Goal: Task Accomplishment & Management: Manage account settings

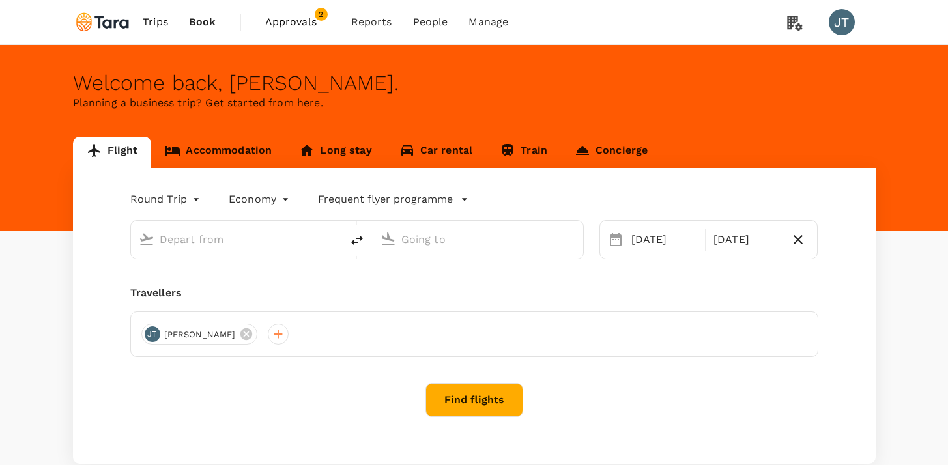
click at [301, 16] on span "Approvals" at bounding box center [297, 22] width 65 height 16
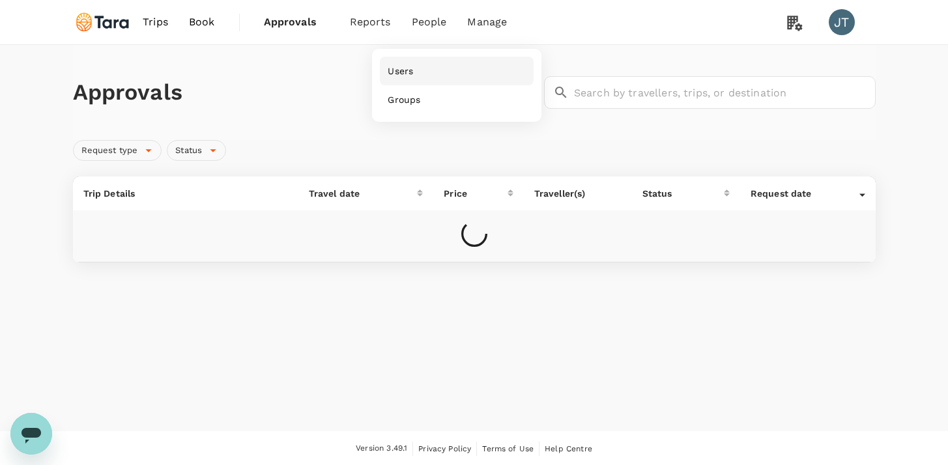
click at [410, 65] on span "Users" at bounding box center [400, 71] width 25 height 13
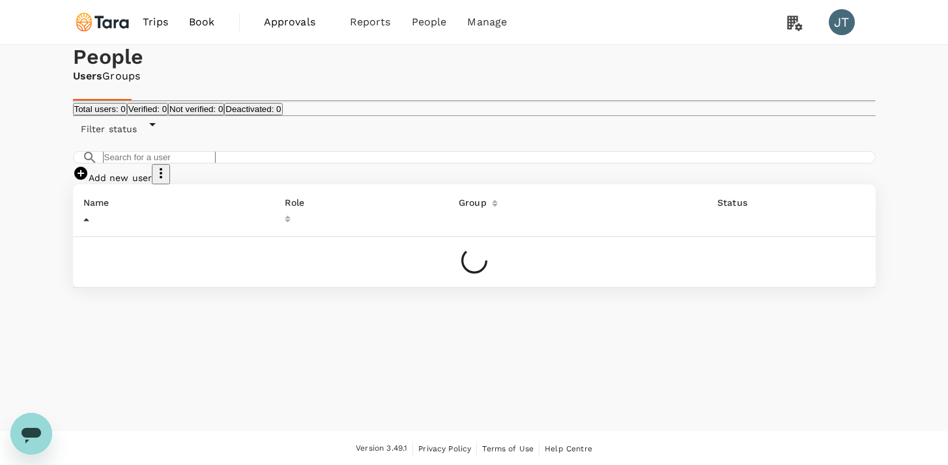
click at [227, 184] on div "​ ​ Add new user" at bounding box center [474, 167] width 803 height 33
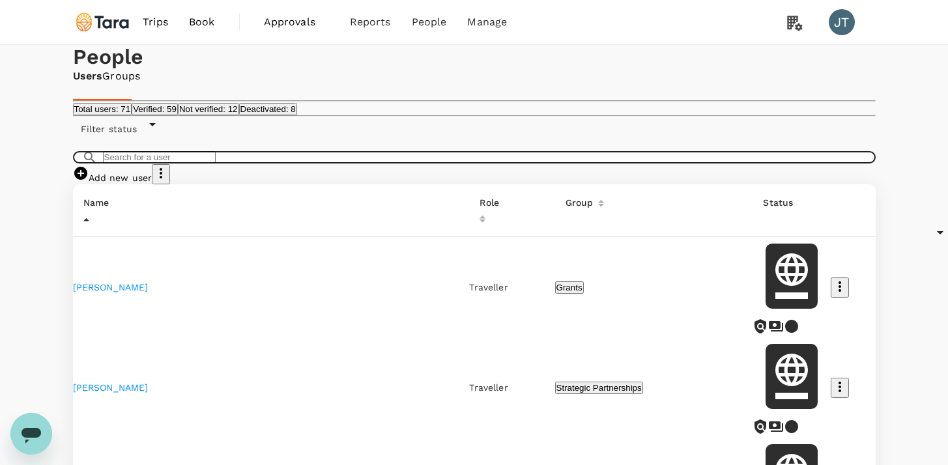
click at [216, 164] on input "text" at bounding box center [159, 157] width 113 height 12
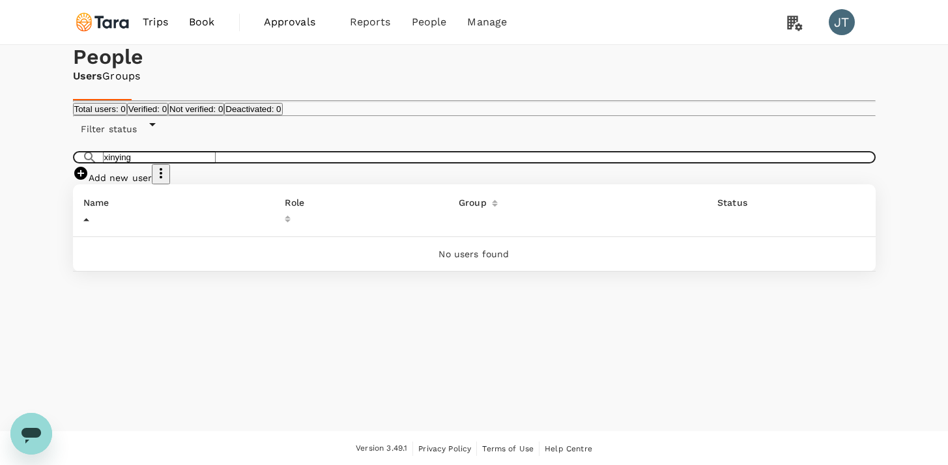
type input "xinying"
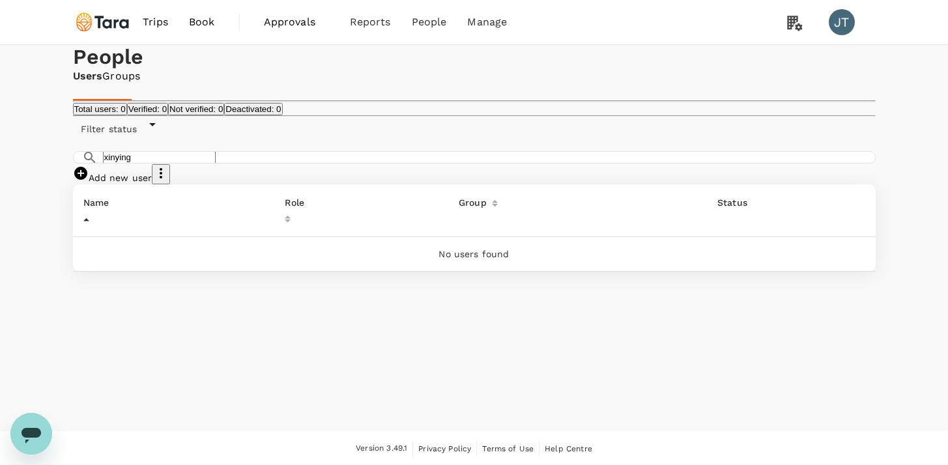
click at [707, 184] on div "Add new user" at bounding box center [474, 174] width 803 height 20
click at [153, 183] on link "Add new user" at bounding box center [113, 178] width 80 height 10
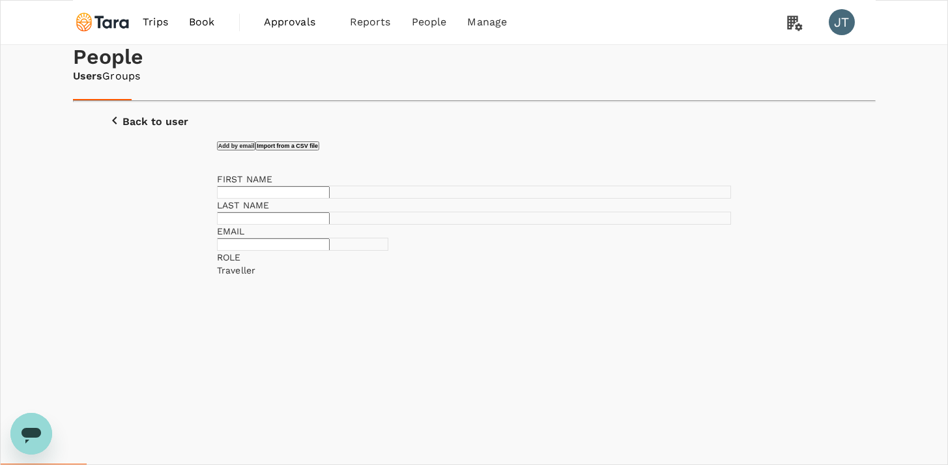
click at [330, 199] on input "text" at bounding box center [273, 192] width 113 height 12
type input "Xinying"
type input "Tok"
click at [330, 251] on input "text" at bounding box center [273, 245] width 113 height 12
paste input "tok.xin <tok.xin@gmail.com>"
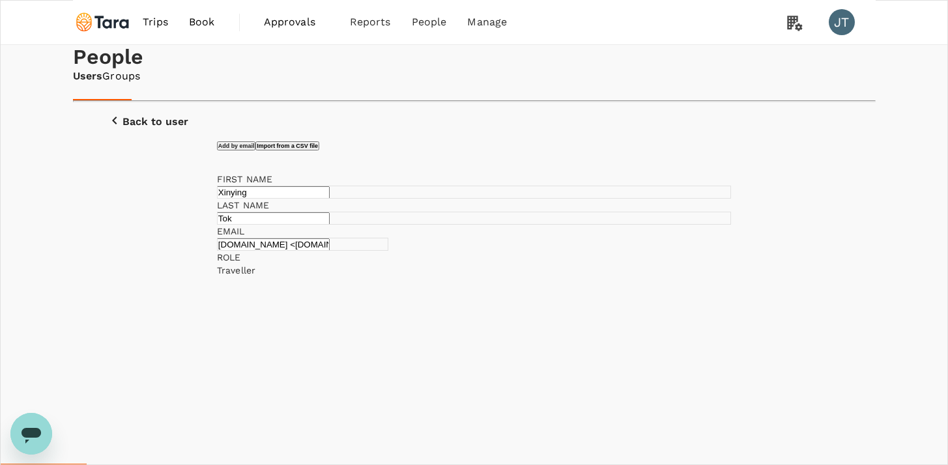
click at [320, 251] on input "tok.xin <tok.xin@gmail.com" at bounding box center [273, 245] width 113 height 12
paste input "XinYing Zhuo (Tok) <xinying.tok@taraclimate.org>"
type input "xinying.tok@taraclimate.org"
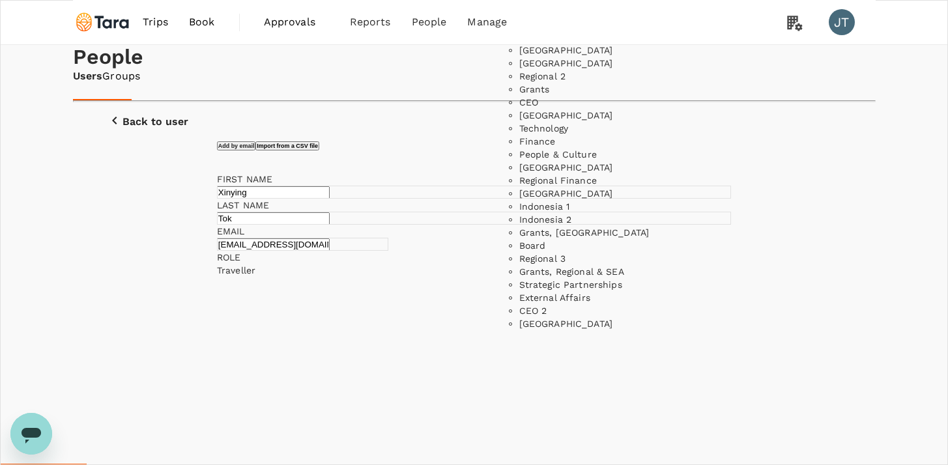
click at [568, 82] on li "Regional 2" at bounding box center [615, 75] width 190 height 13
type input "Regional 2"
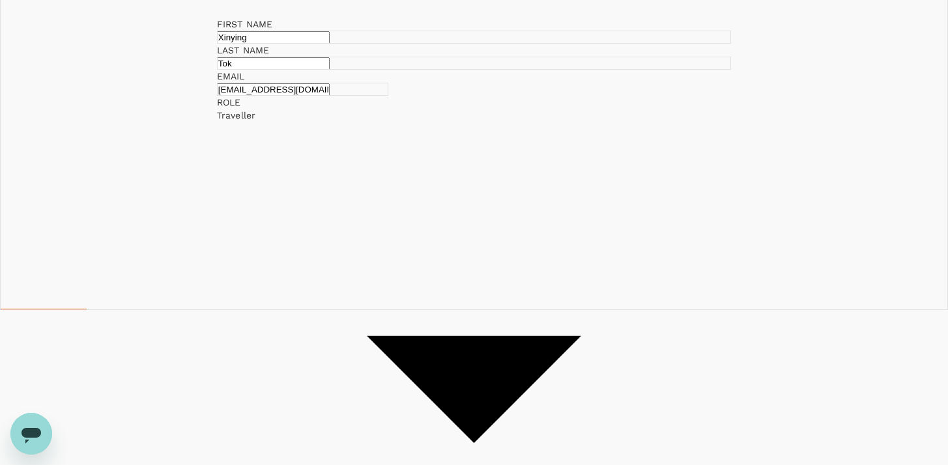
scroll to position [162, 0]
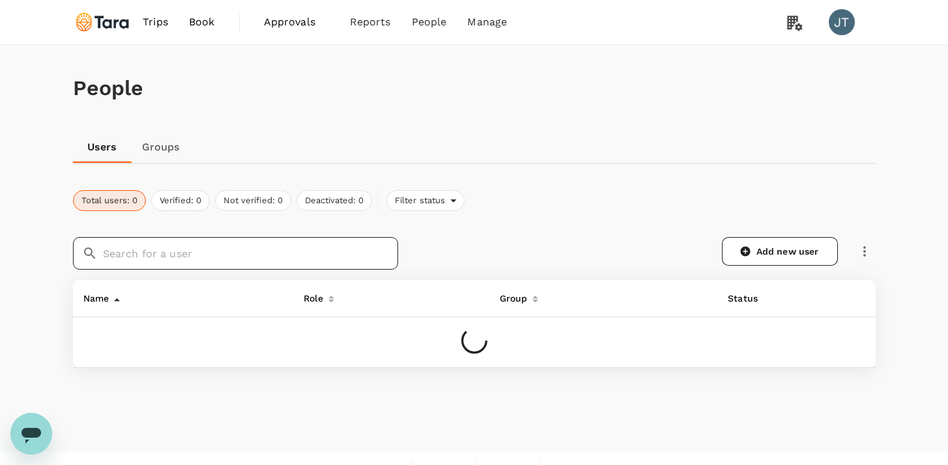
click at [235, 251] on input "text" at bounding box center [250, 253] width 295 height 33
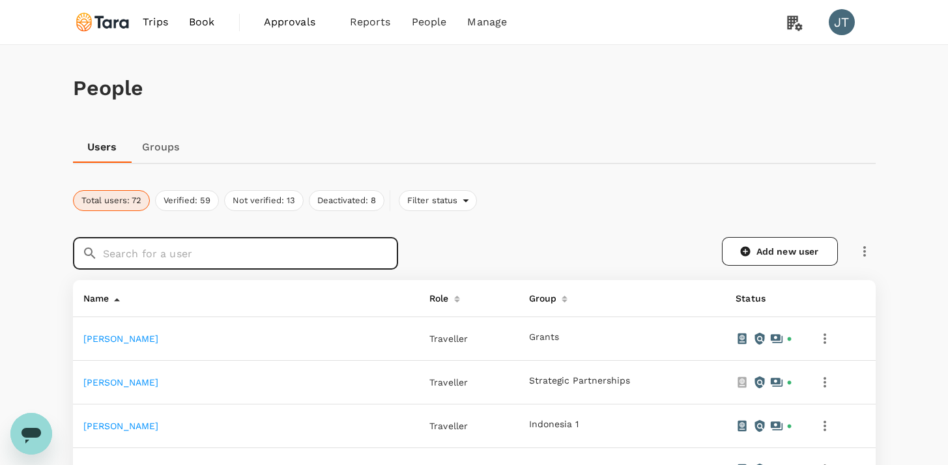
click at [163, 156] on link "Groups" at bounding box center [161, 147] width 59 height 31
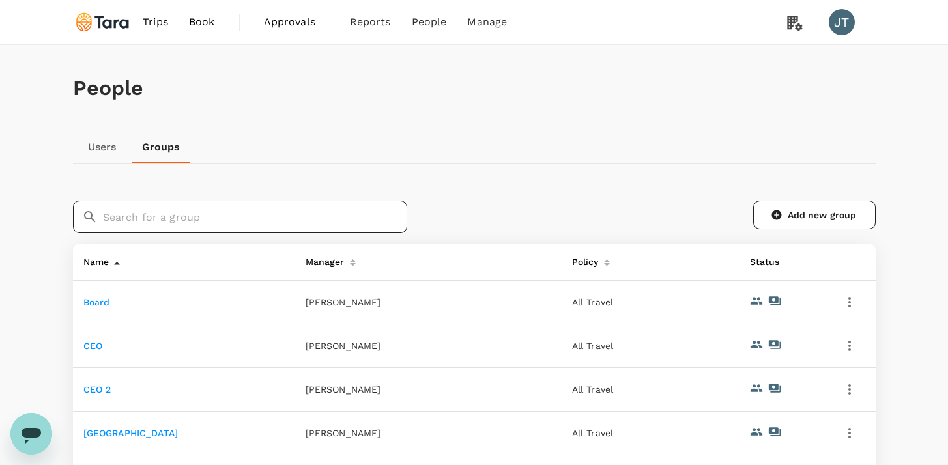
click at [209, 220] on input "text" at bounding box center [255, 217] width 304 height 33
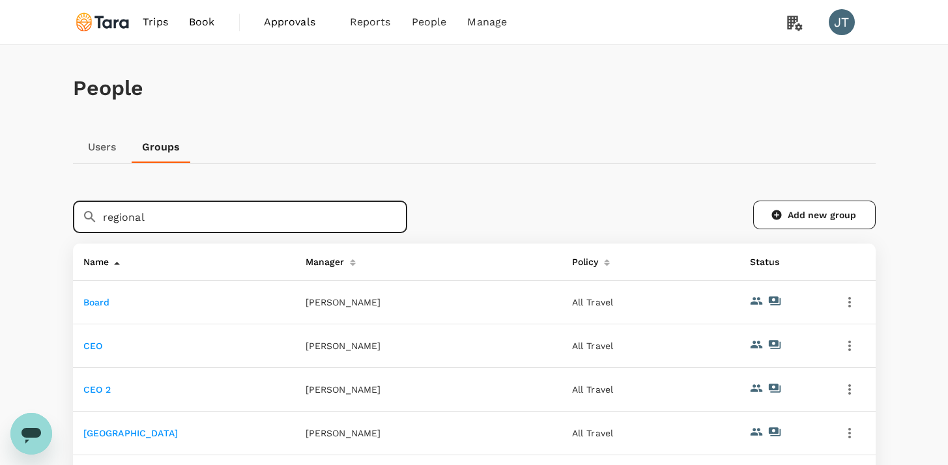
type input "regional"
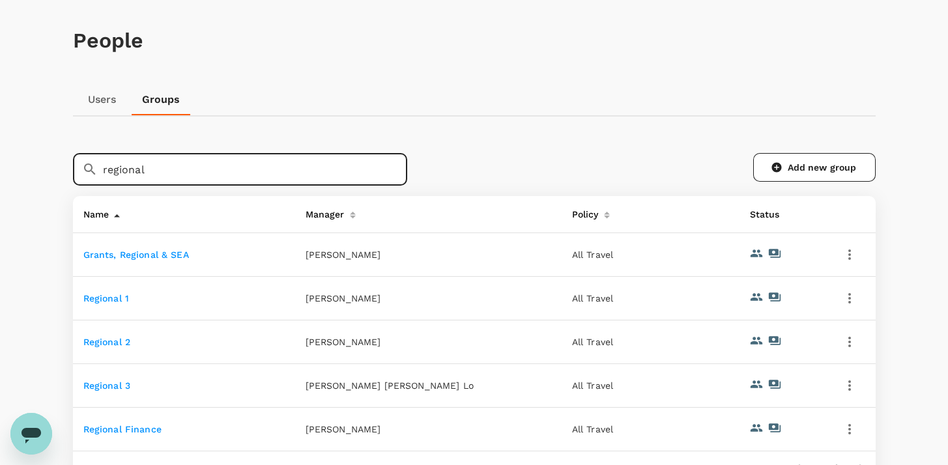
scroll to position [61, 0]
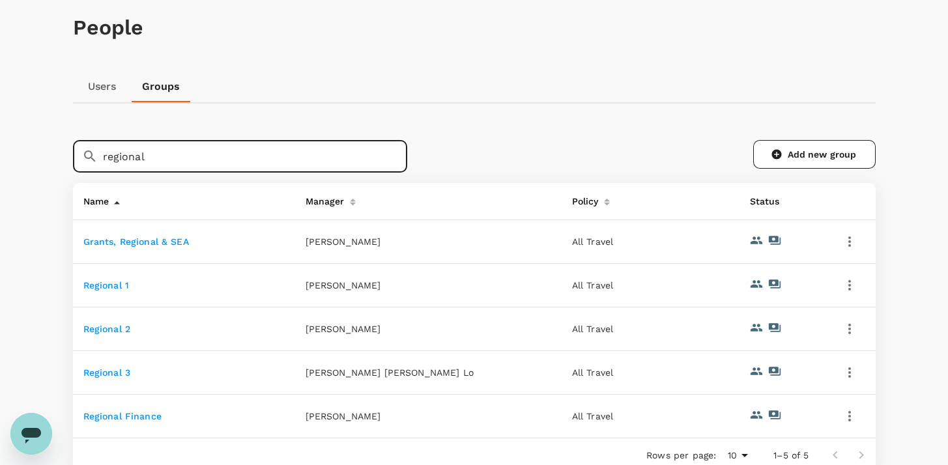
click at [117, 333] on link "Regional 2" at bounding box center [107, 329] width 48 height 10
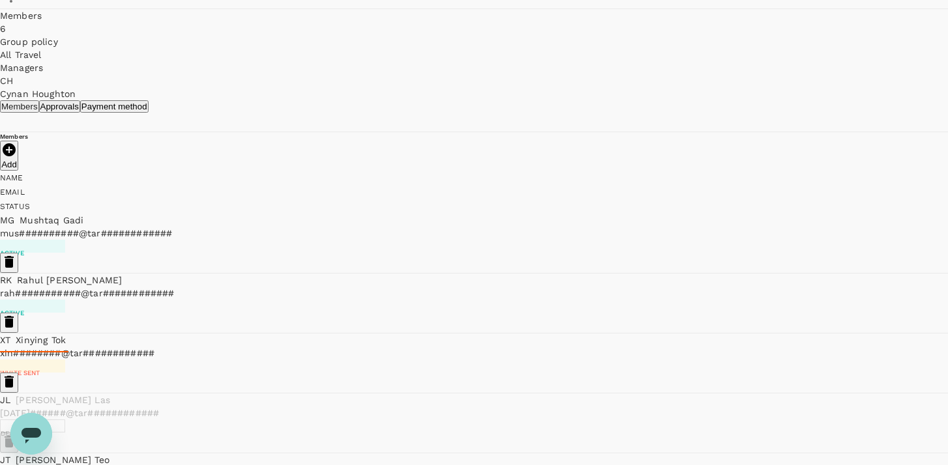
scroll to position [175, 0]
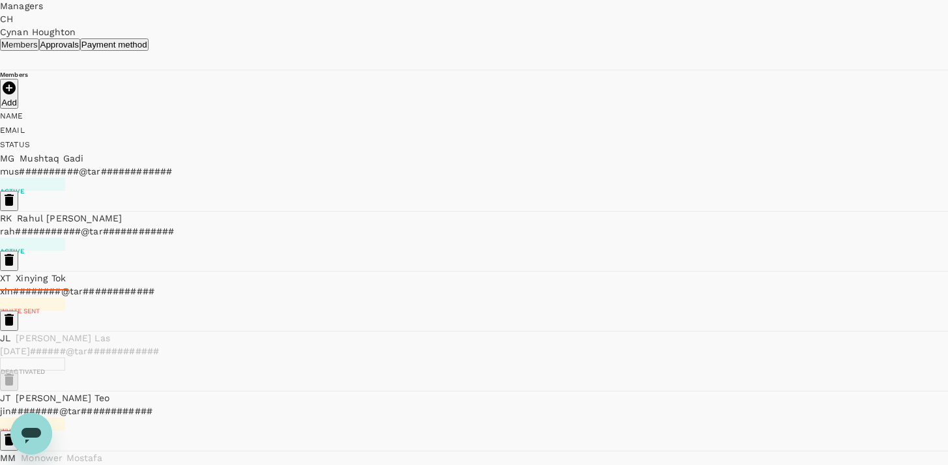
click at [17, 312] on icon "button" at bounding box center [9, 320] width 16 height 16
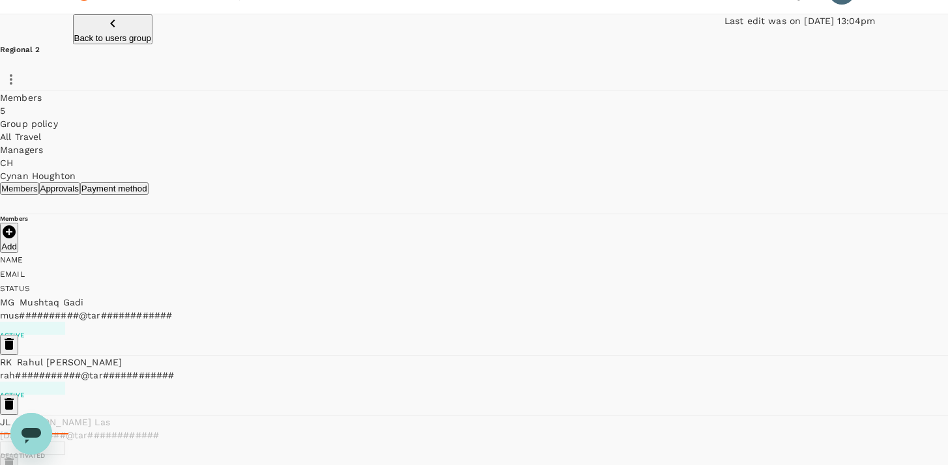
scroll to position [0, 0]
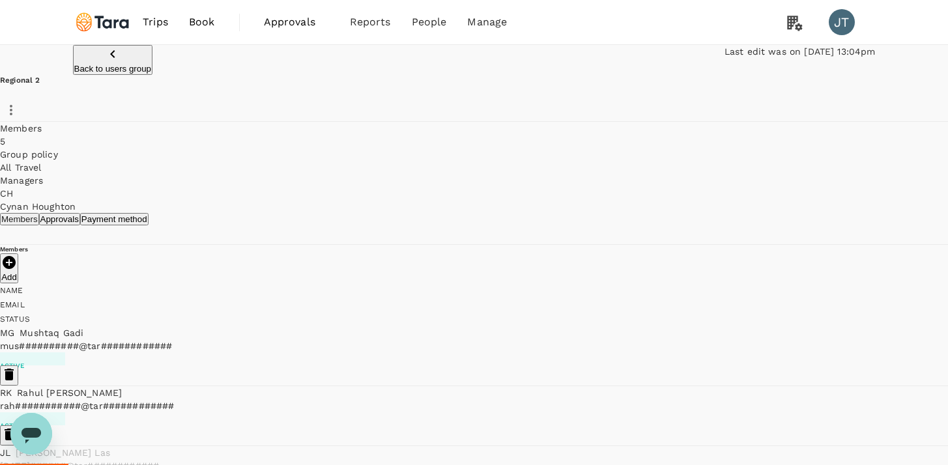
click at [152, 67] on p "Back to users group" at bounding box center [113, 69] width 78 height 10
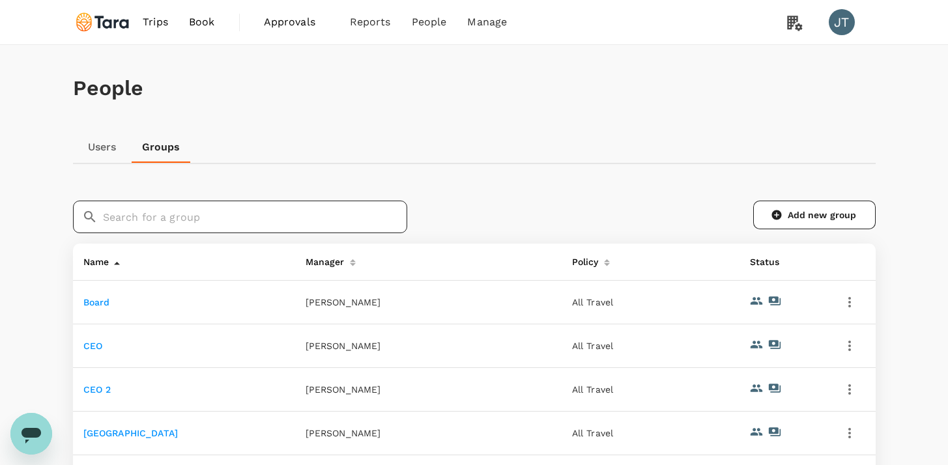
click at [182, 221] on input "text" at bounding box center [255, 217] width 304 height 33
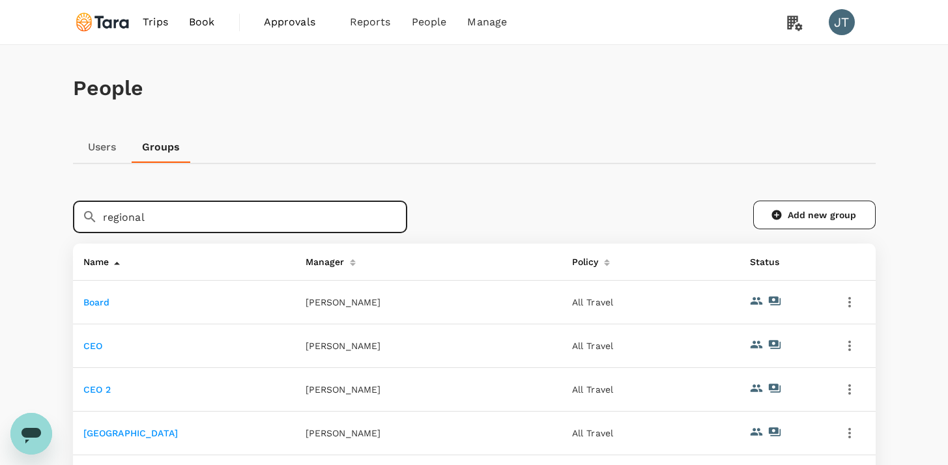
type input "regional"
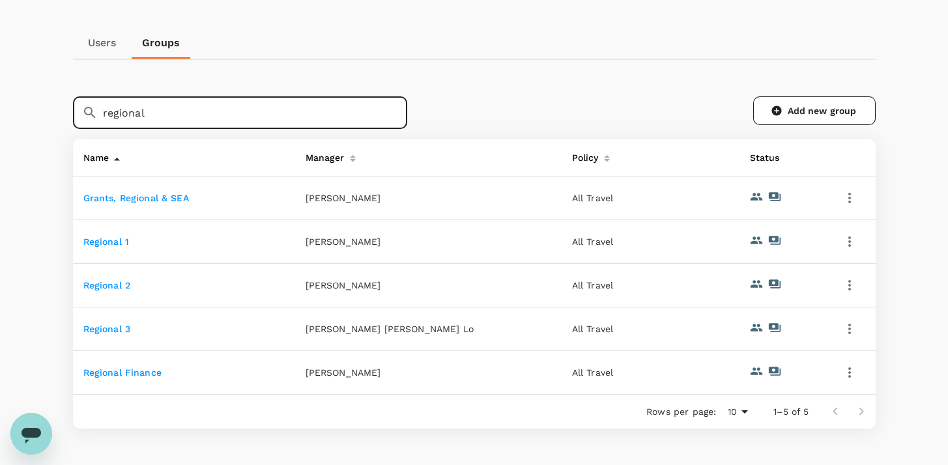
click at [115, 326] on link "Regional 3" at bounding box center [107, 329] width 48 height 10
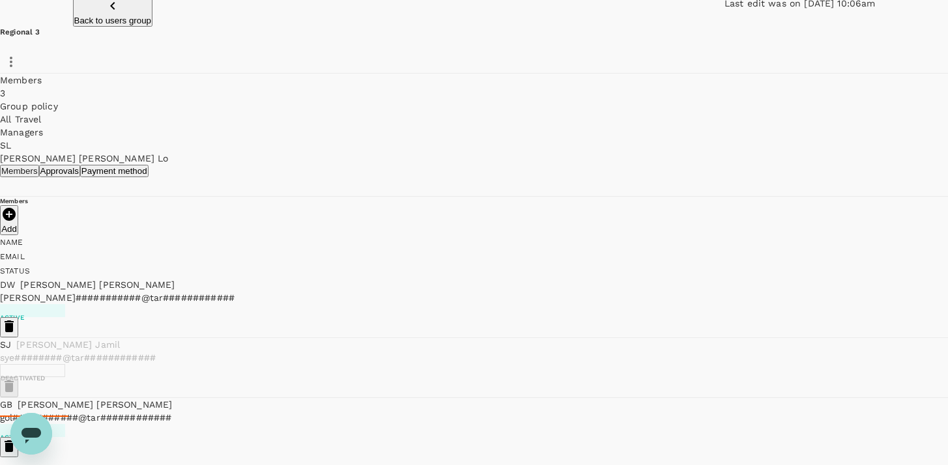
scroll to position [79, 0]
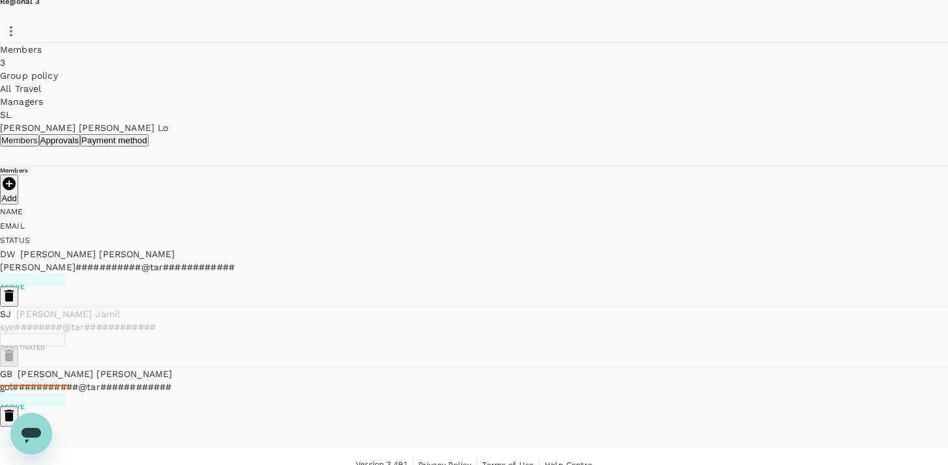
click at [17, 203] on p "Add" at bounding box center [9, 199] width 16 height 10
type input "xinying"
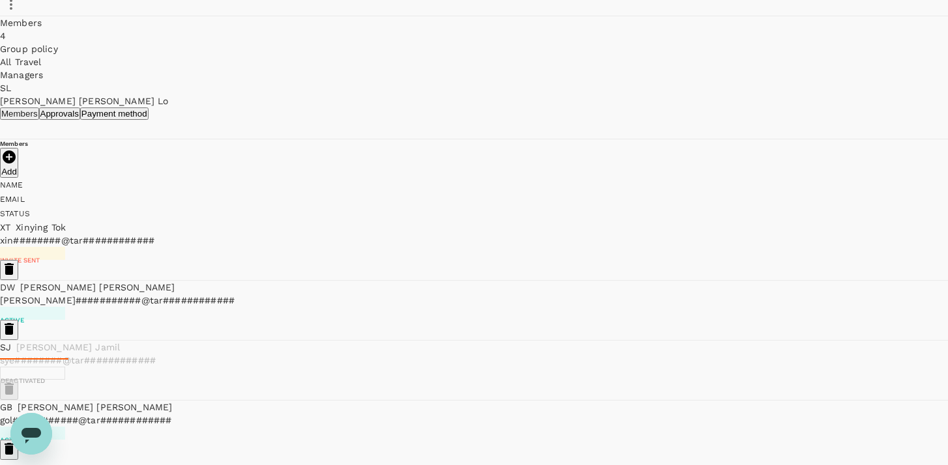
scroll to position [111, 0]
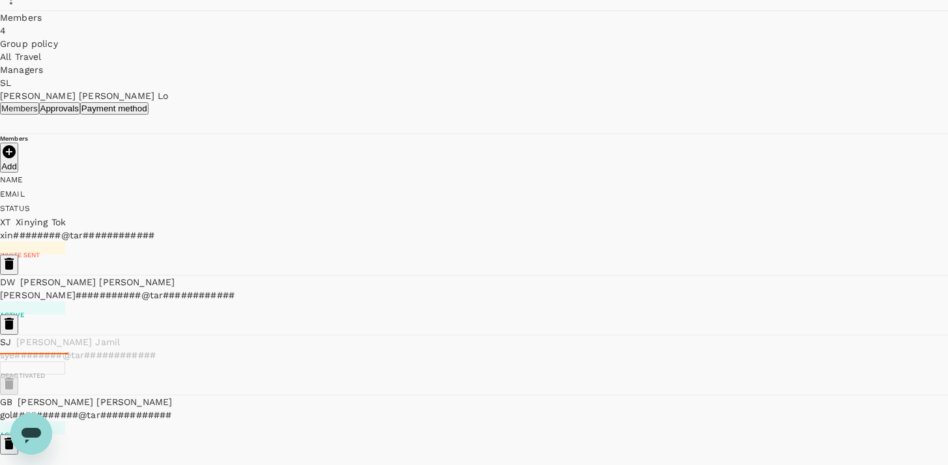
click at [729, 375] on div at bounding box center [474, 385] width 948 height 20
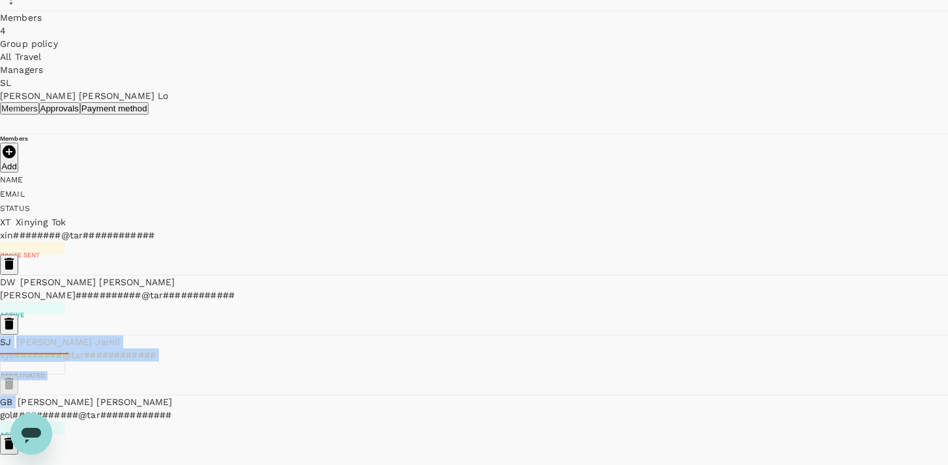
click at [729, 375] on div at bounding box center [474, 385] width 948 height 20
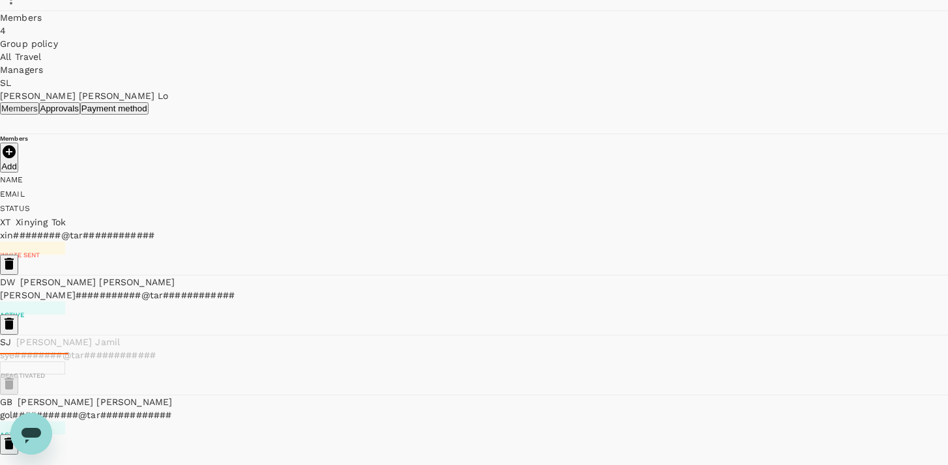
click at [729, 375] on div at bounding box center [474, 385] width 948 height 20
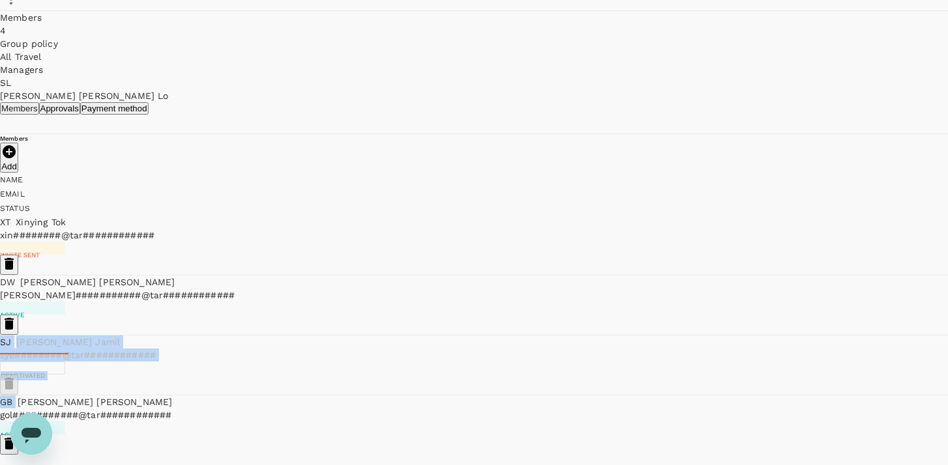
click at [729, 375] on div at bounding box center [474, 385] width 948 height 20
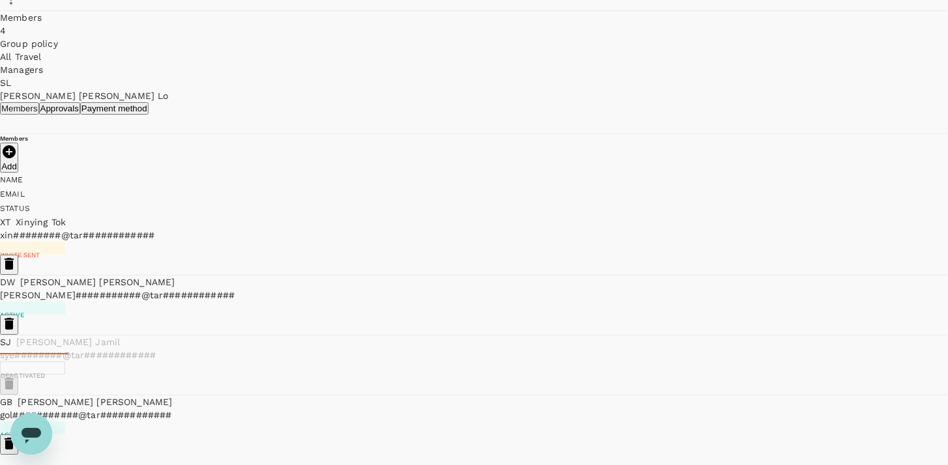
click at [520, 349] on p "sye########@tar############" at bounding box center [474, 355] width 948 height 13
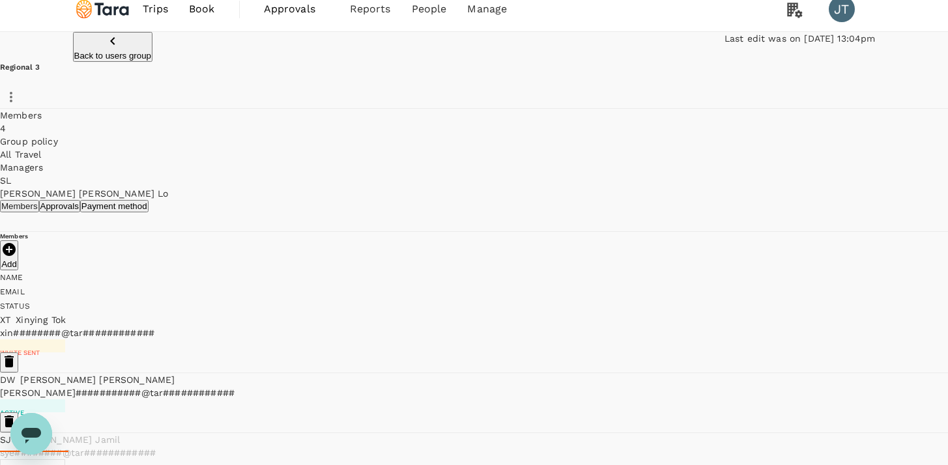
scroll to position [0, 0]
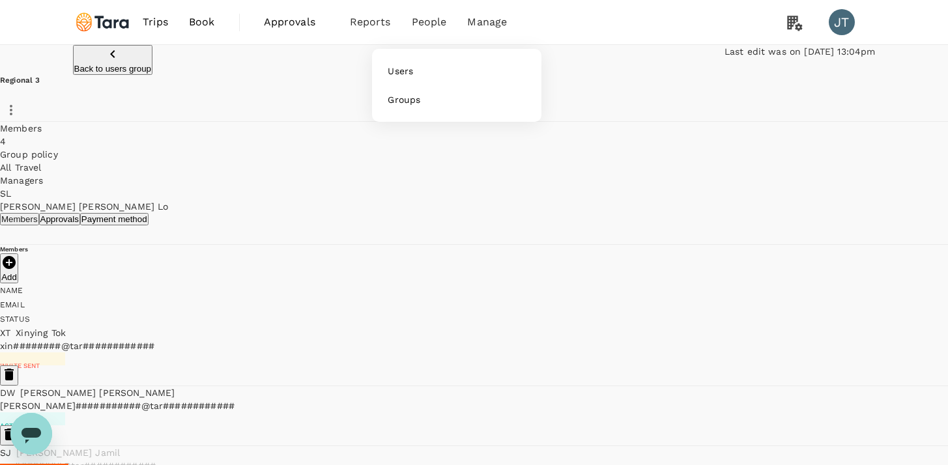
click at [443, 29] on span "People" at bounding box center [429, 22] width 35 height 16
click at [429, 65] on link "Users" at bounding box center [457, 71] width 154 height 29
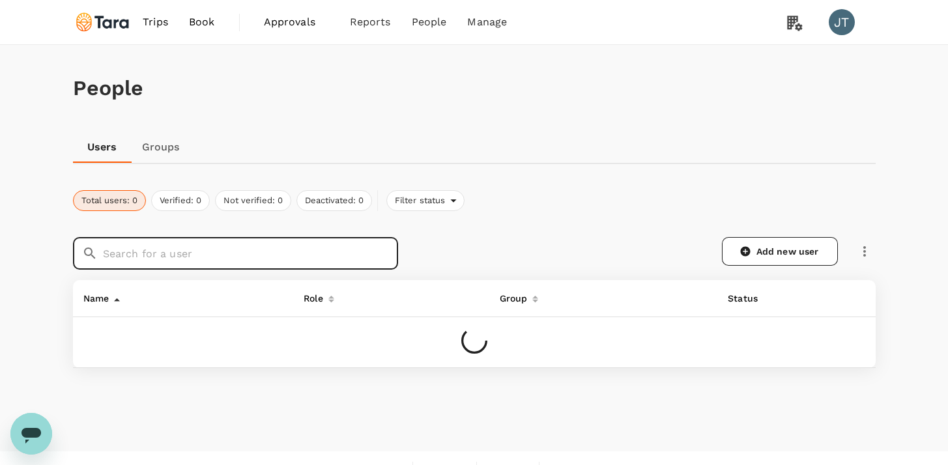
click at [209, 249] on input "text" at bounding box center [250, 253] width 295 height 33
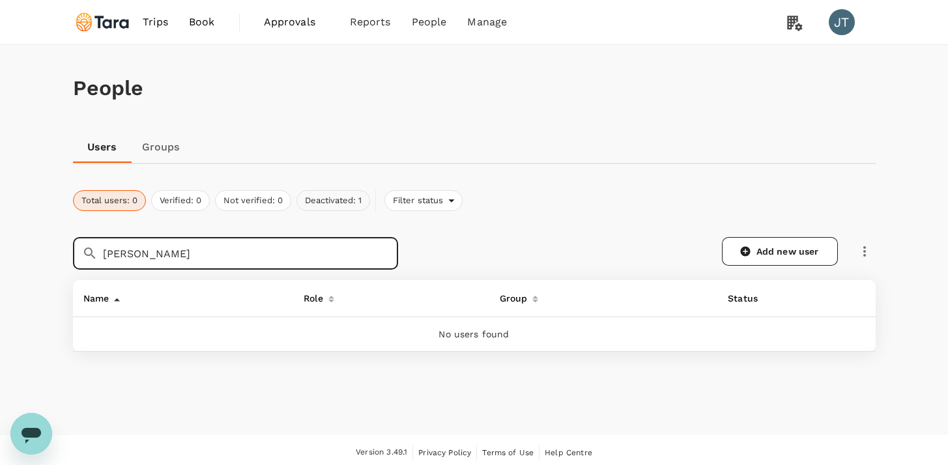
click at [338, 199] on button "Deactivated: 1" at bounding box center [334, 200] width 74 height 21
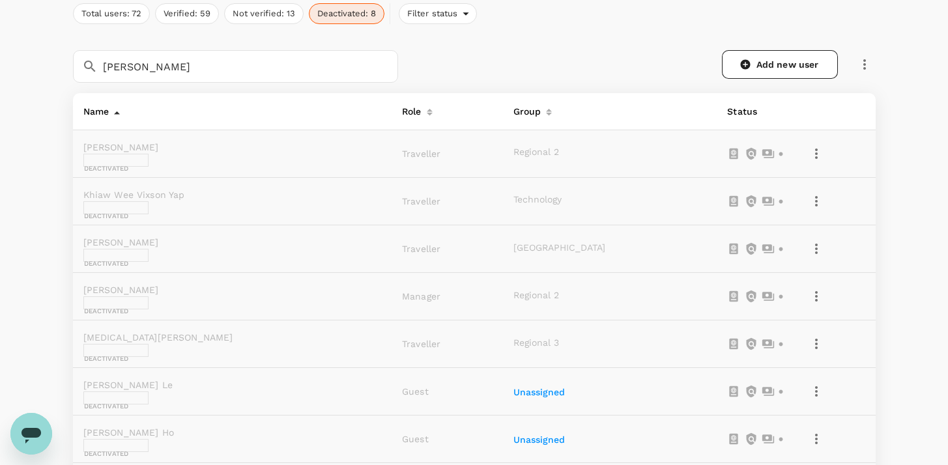
scroll to position [186, 0]
click at [817, 162] on button "button" at bounding box center [817, 154] width 22 height 22
click at [816, 387] on icon "button" at bounding box center [817, 392] width 3 height 10
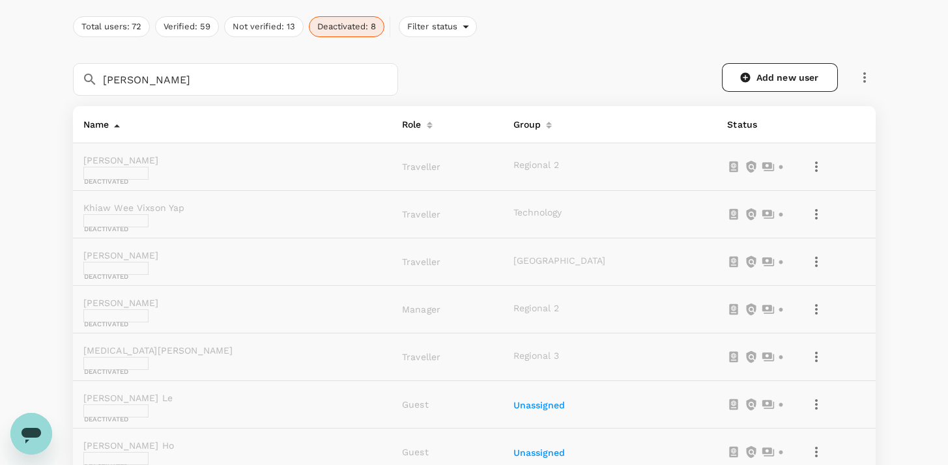
scroll to position [183, 0]
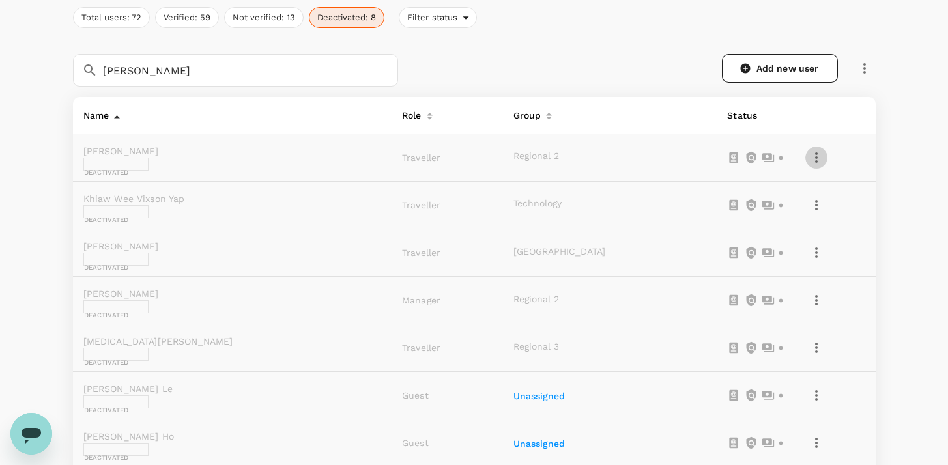
click at [817, 153] on icon "button" at bounding box center [817, 158] width 3 height 10
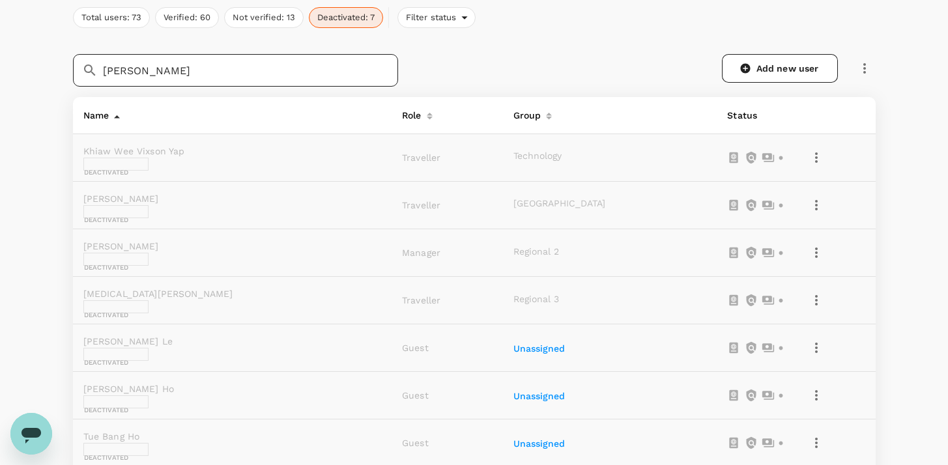
click at [351, 76] on input "[PERSON_NAME]" at bounding box center [250, 70] width 295 height 33
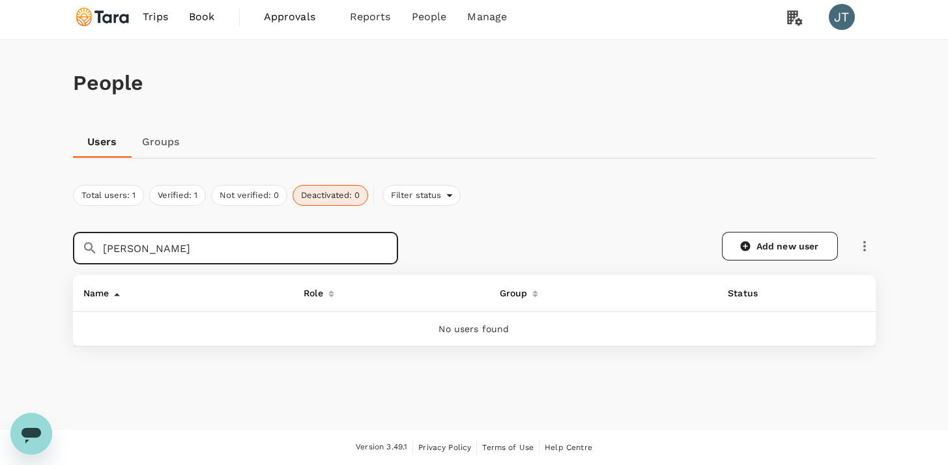
scroll to position [7, 0]
click at [121, 199] on button "Total users: 1" at bounding box center [108, 195] width 71 height 21
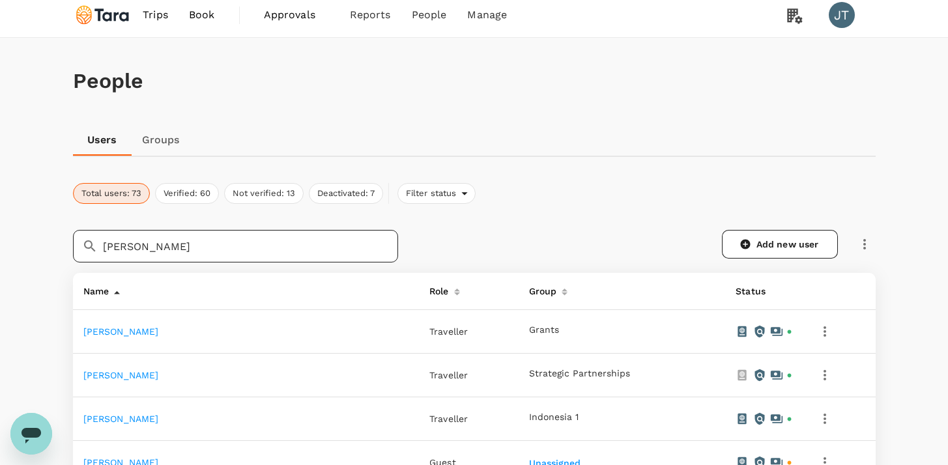
click at [318, 250] on input "[PERSON_NAME]" at bounding box center [250, 246] width 295 height 33
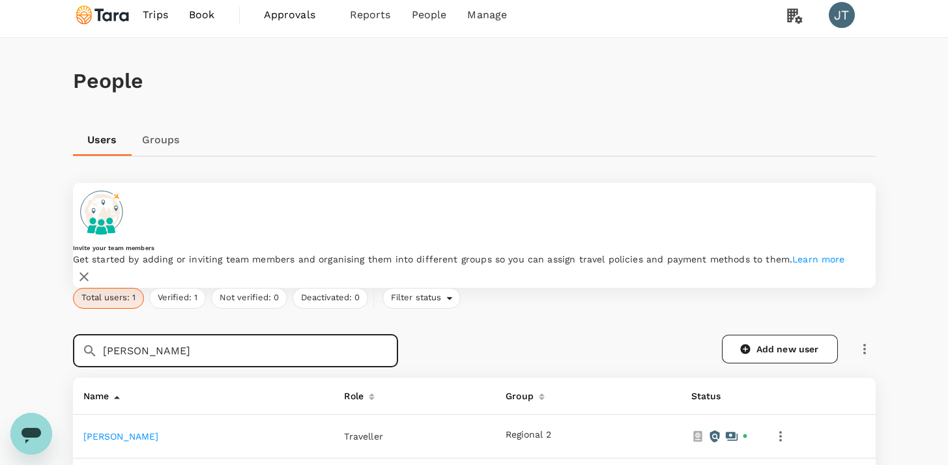
type input "[PERSON_NAME]"
click at [119, 432] on link "[PERSON_NAME]" at bounding box center [121, 437] width 76 height 10
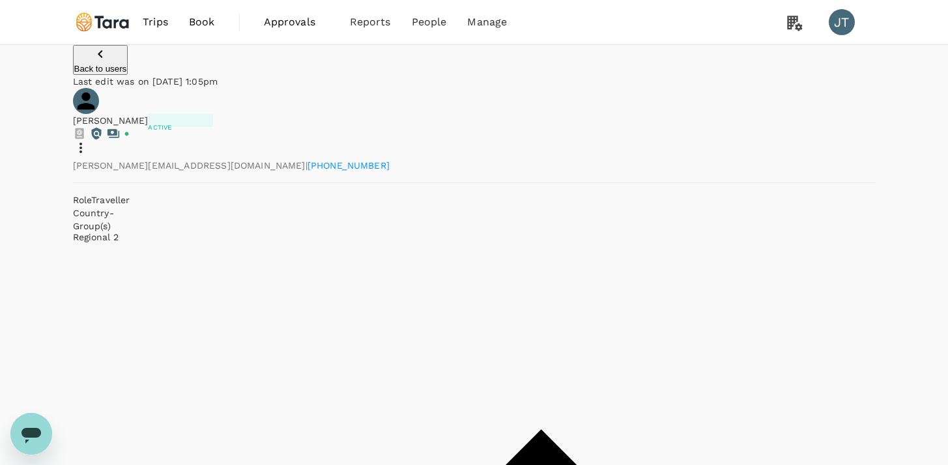
click at [89, 140] on icon at bounding box center [81, 148] width 16 height 16
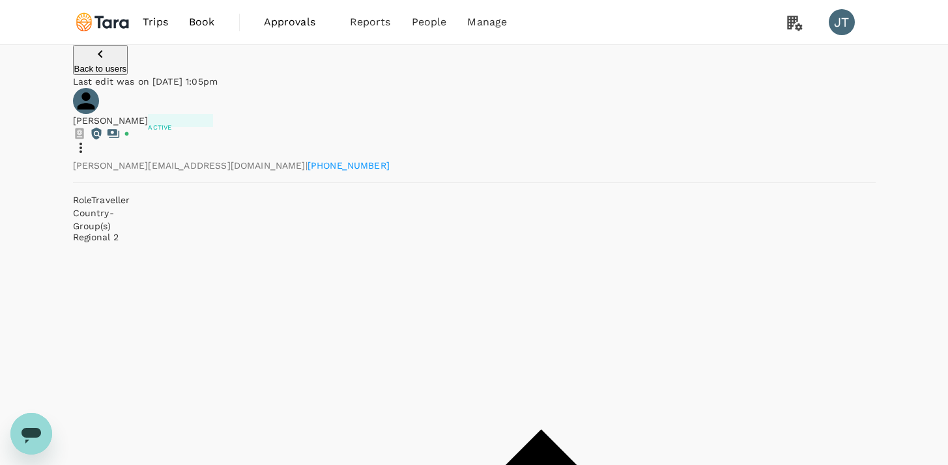
click at [121, 62] on div "Back to users Last edit was on [DATE] 1:05pm [PERSON_NAME] Active [PERSON_NAME]…" at bounding box center [474, 145] width 948 height 201
click at [128, 82] on div "Back to users Last edit was on [DATE] 1:05pm" at bounding box center [474, 66] width 803 height 43
click at [127, 74] on p "Back to users" at bounding box center [100, 69] width 53 height 10
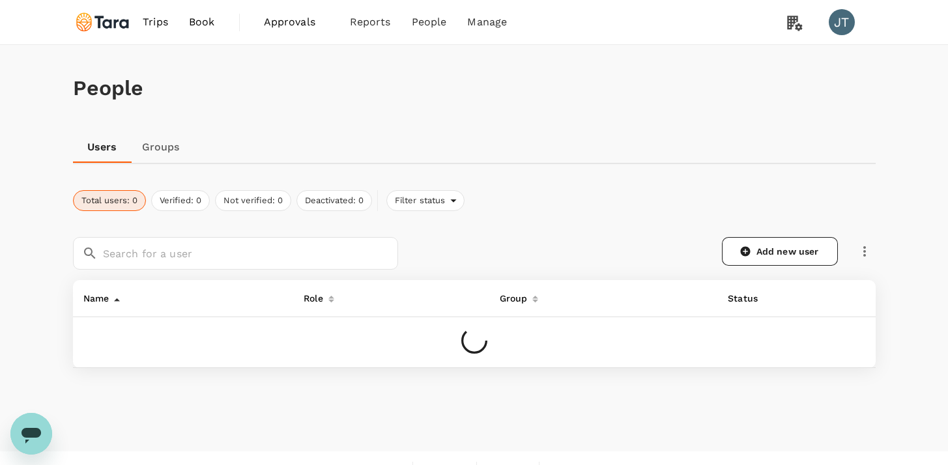
click at [170, 158] on link "Groups" at bounding box center [161, 147] width 59 height 31
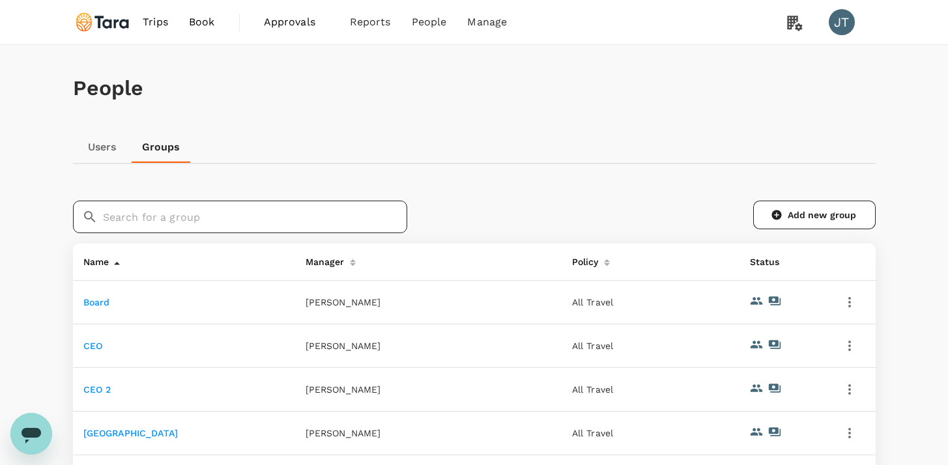
click at [238, 211] on input "text" at bounding box center [255, 217] width 304 height 33
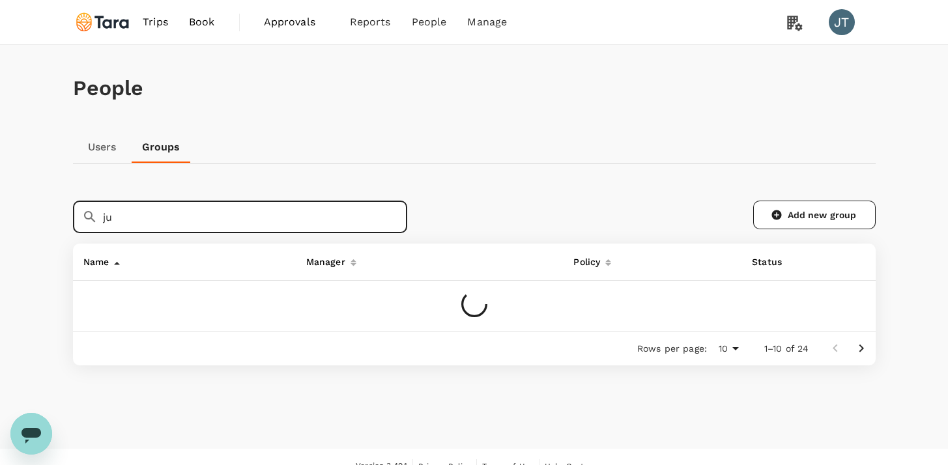
type input "j"
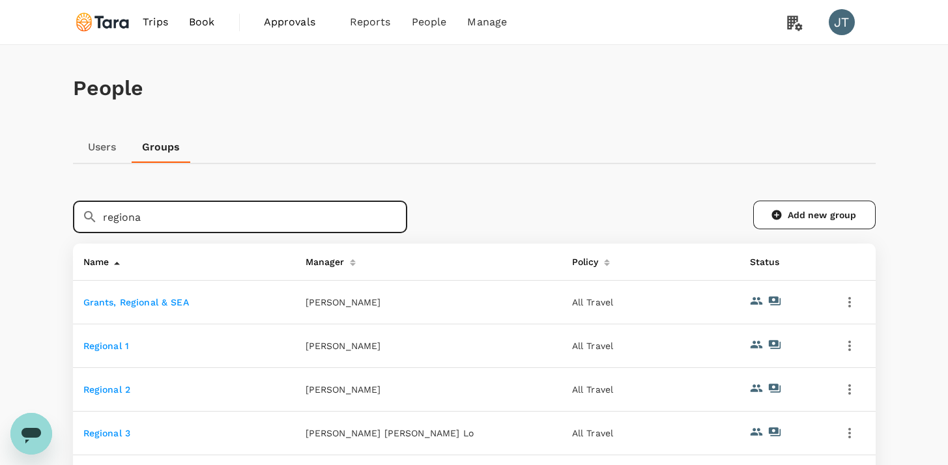
type input "regiona"
click at [112, 388] on link "Regional 2" at bounding box center [107, 390] width 48 height 10
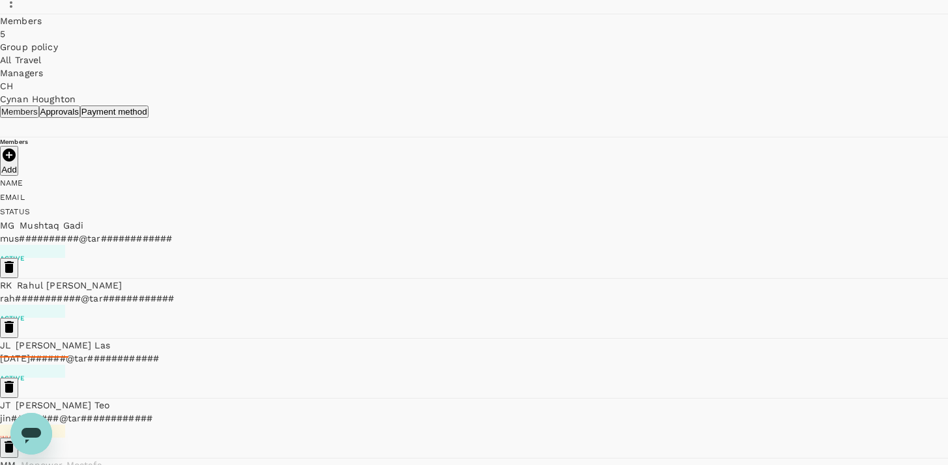
scroll to position [143, 0]
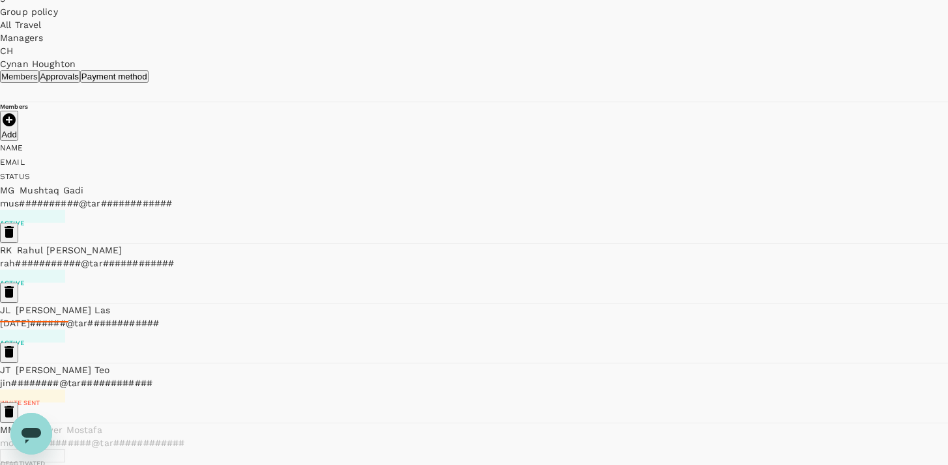
click at [14, 346] on icon "button" at bounding box center [9, 352] width 9 height 12
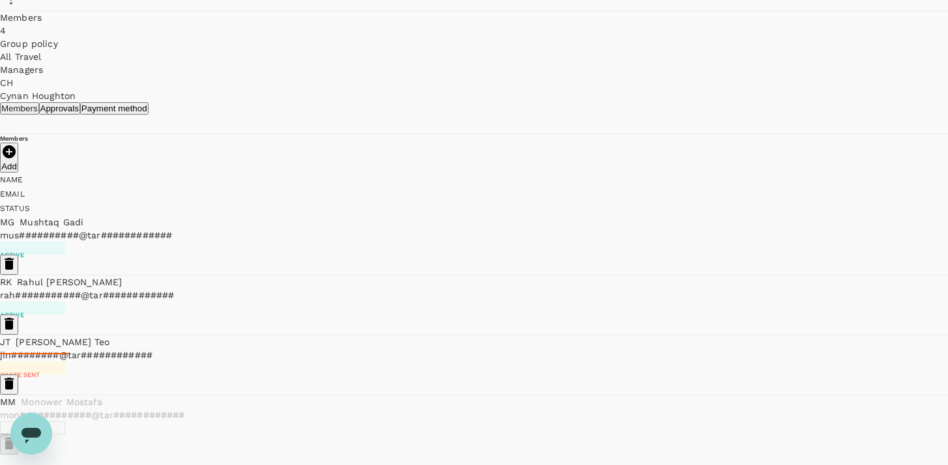
scroll to position [0, 0]
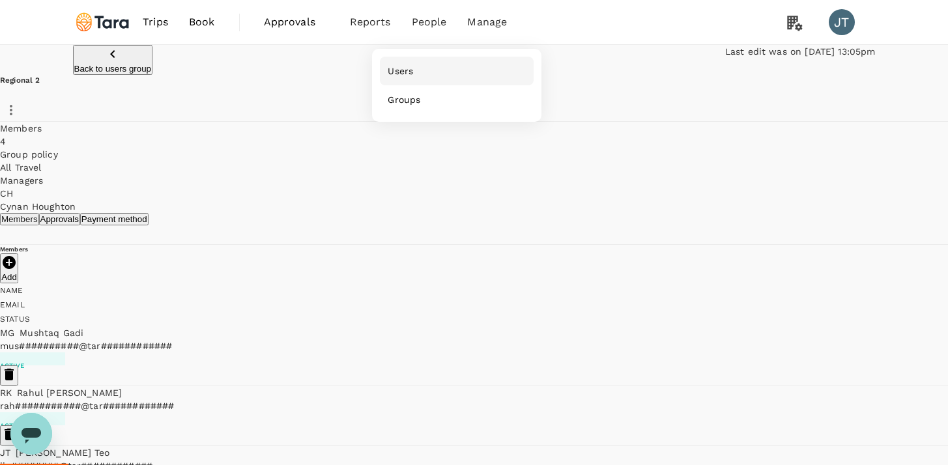
click at [403, 63] on link "Users" at bounding box center [457, 71] width 154 height 29
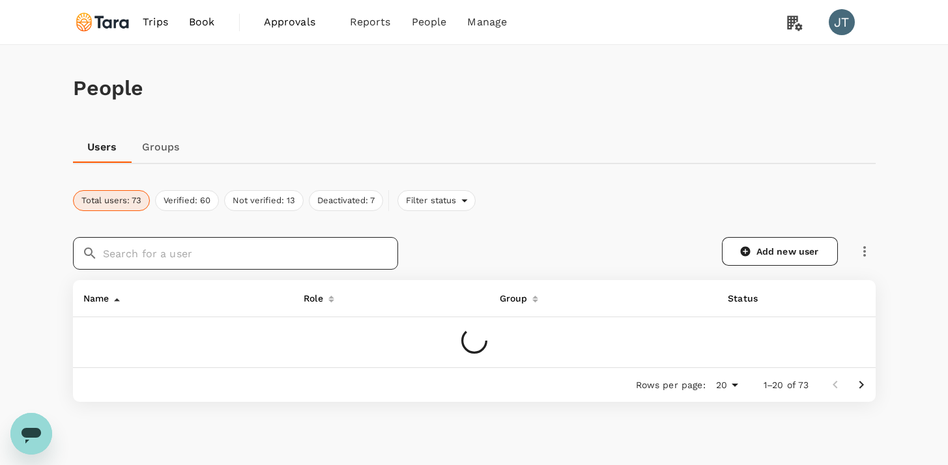
click at [220, 259] on input "text" at bounding box center [250, 253] width 295 height 33
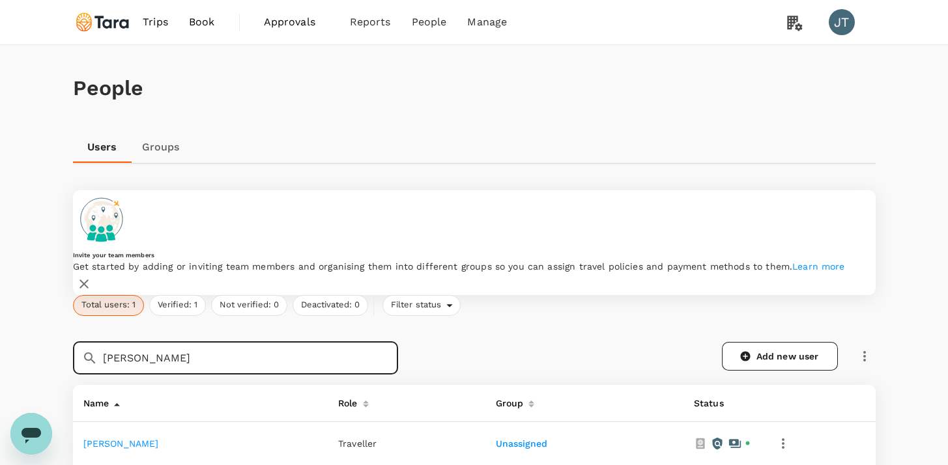
click at [776, 436] on icon "button" at bounding box center [784, 444] width 16 height 16
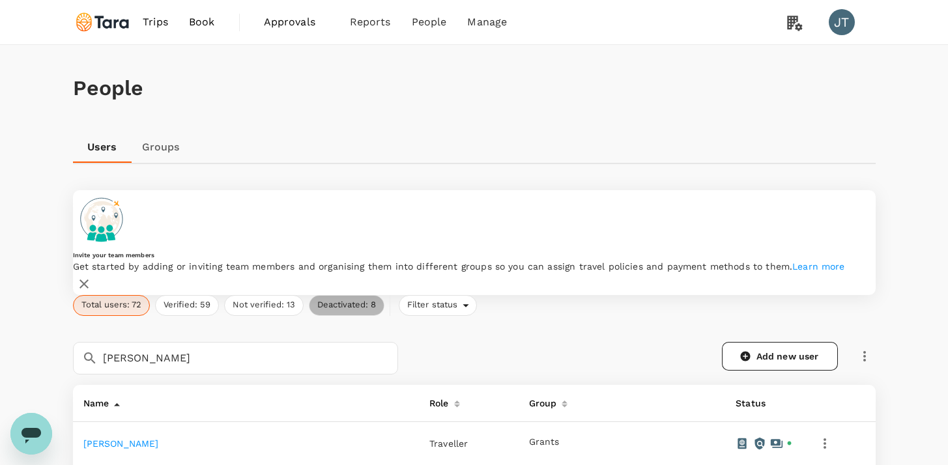
click at [360, 295] on button "Deactivated: 8" at bounding box center [347, 305] width 76 height 21
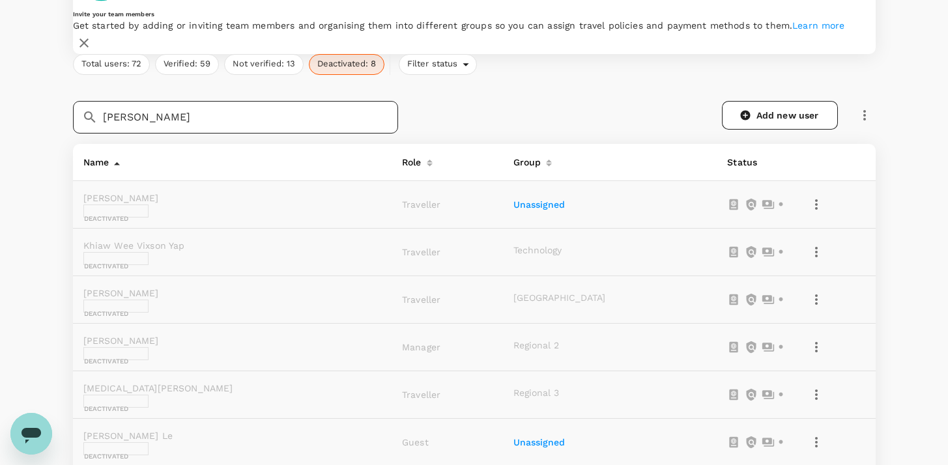
scroll to position [241, 0]
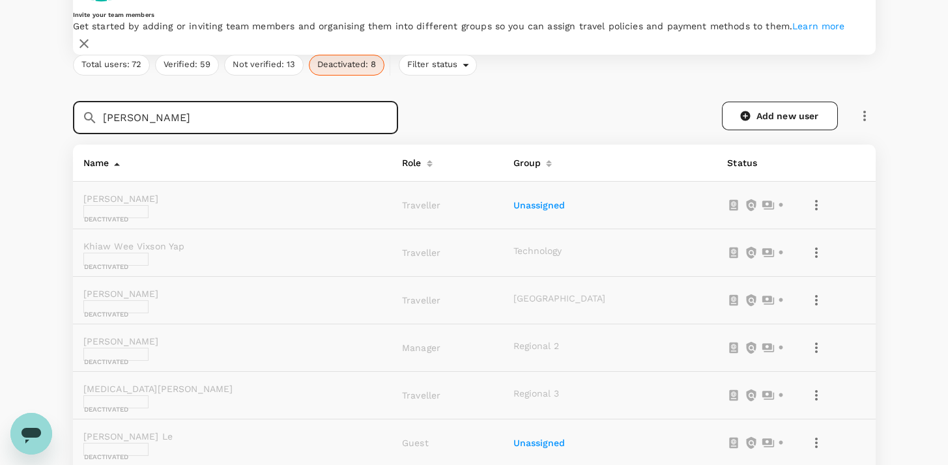
drag, startPoint x: 272, startPoint y: 104, endPoint x: 95, endPoint y: 83, distance: 178.5
click at [95, 102] on div "​ [PERSON_NAME] ​" at bounding box center [235, 118] width 325 height 33
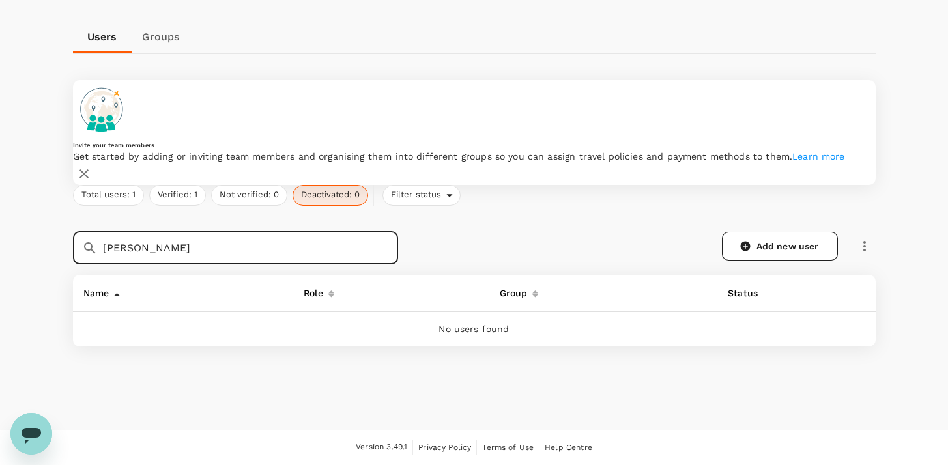
scroll to position [89, 0]
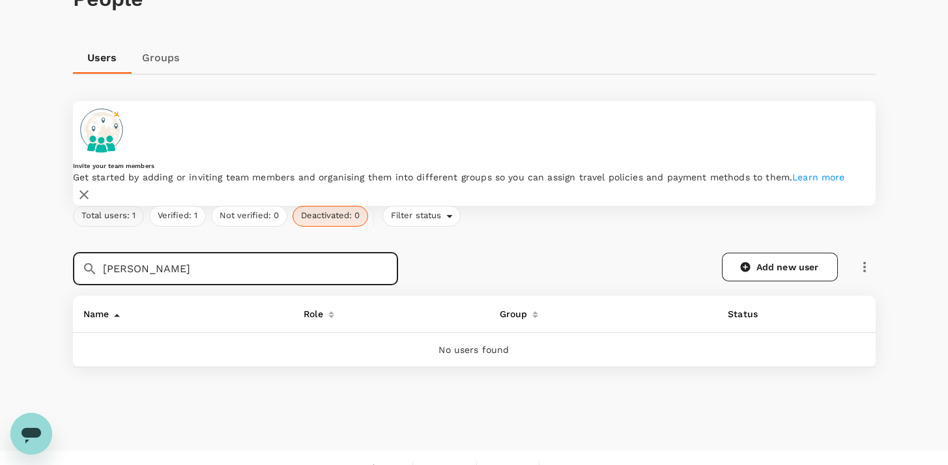
click at [112, 206] on button "Total users: 1" at bounding box center [108, 216] width 71 height 21
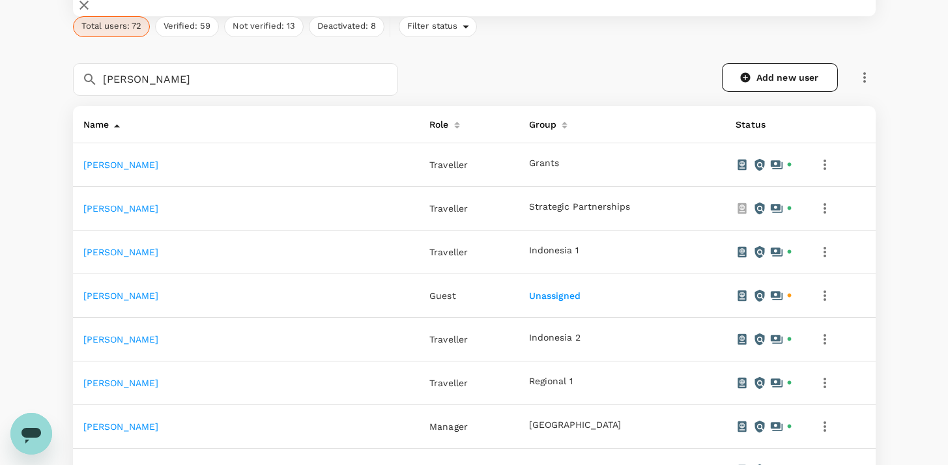
scroll to position [225, 0]
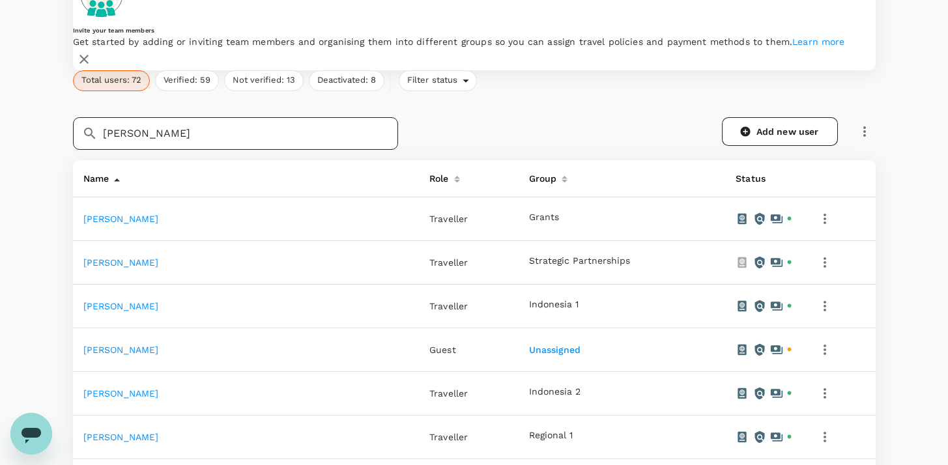
click at [313, 117] on input "[PERSON_NAME]" at bounding box center [250, 133] width 295 height 33
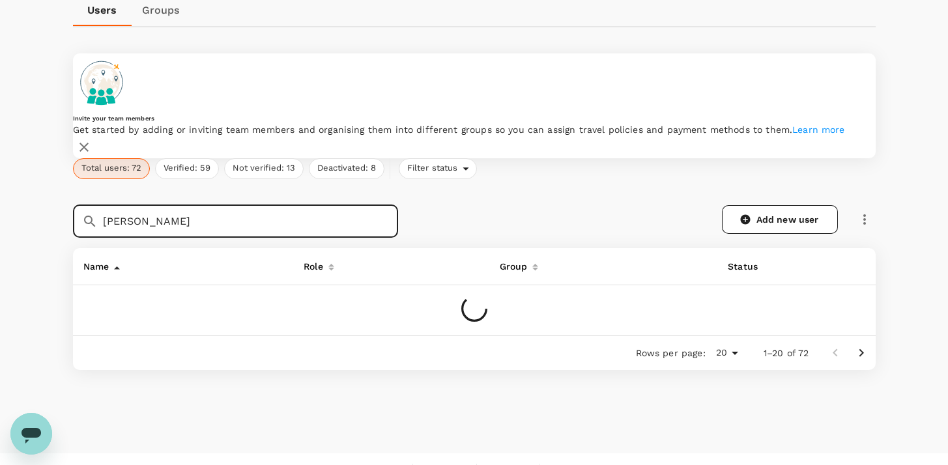
scroll to position [130, 0]
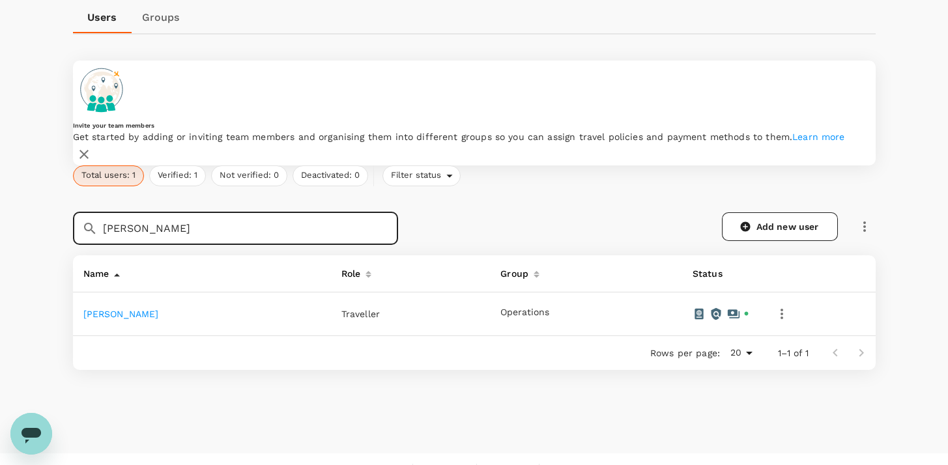
type input "[PERSON_NAME]"
click at [774, 306] on icon "button" at bounding box center [782, 314] width 16 height 16
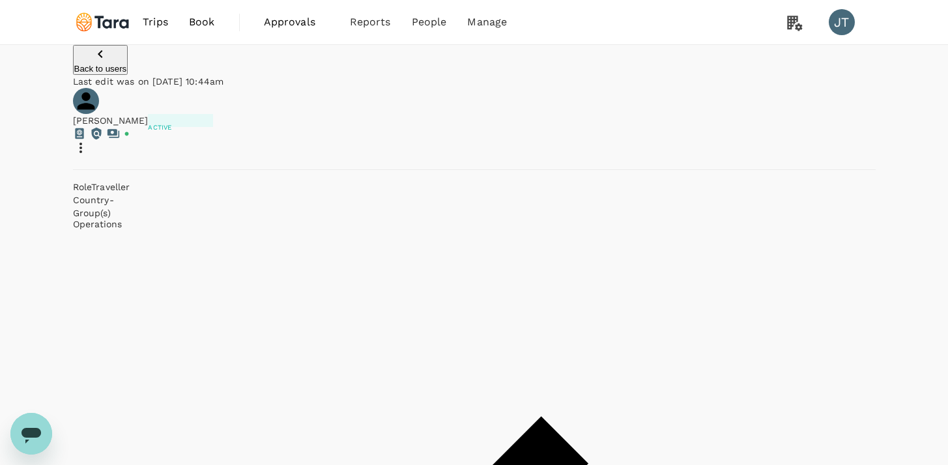
click at [89, 140] on icon at bounding box center [81, 148] width 16 height 16
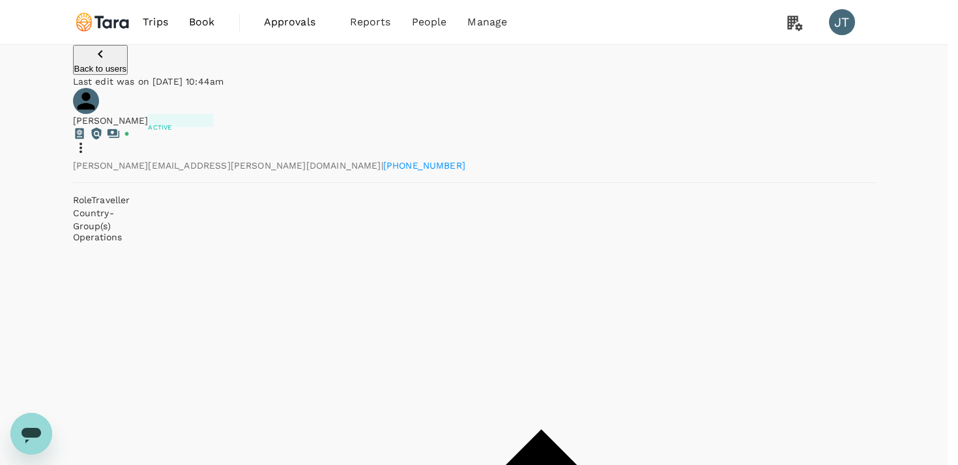
click at [116, 88] on div "Back to users Last edit was on [DATE] 10:44am" at bounding box center [474, 66] width 803 height 43
click at [125, 74] on p "Back to users" at bounding box center [100, 69] width 53 height 10
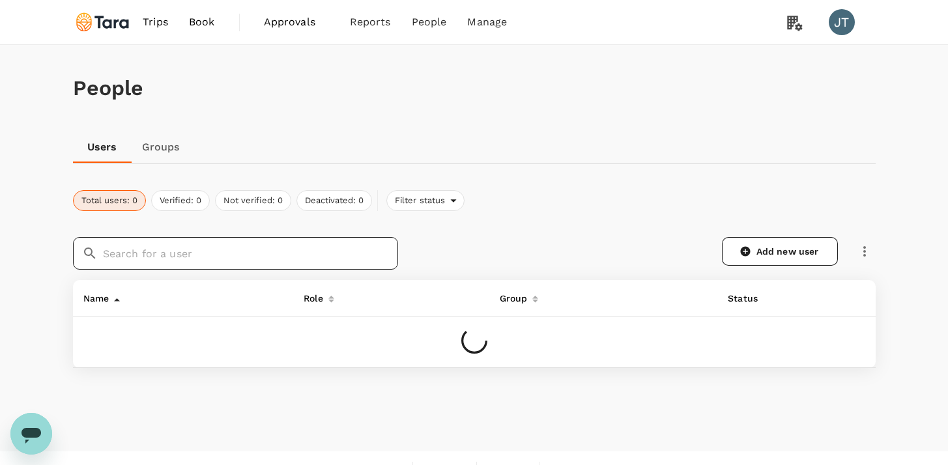
click at [197, 255] on input "text" at bounding box center [250, 253] width 295 height 33
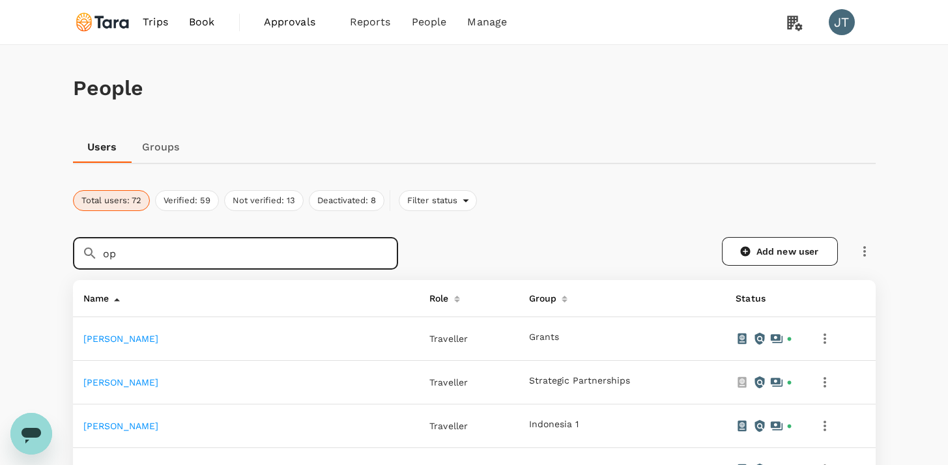
type input "op"
click at [167, 147] on link "Groups" at bounding box center [161, 147] width 59 height 31
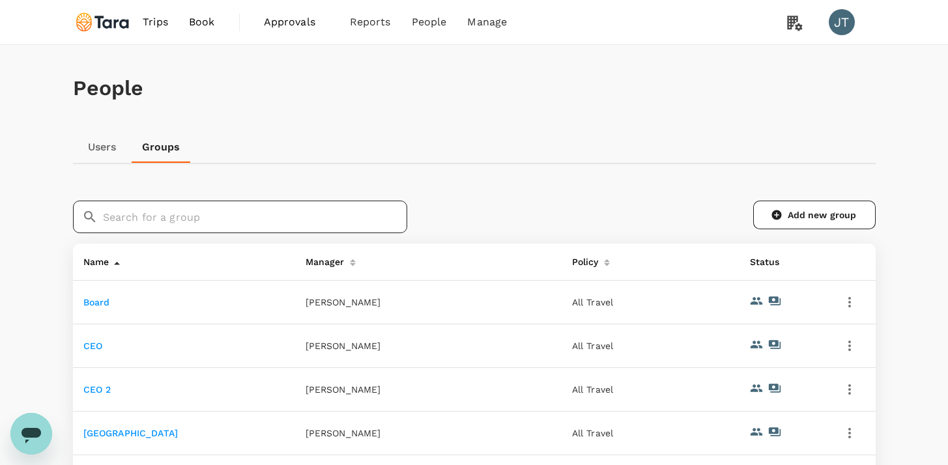
click at [178, 231] on input "text" at bounding box center [255, 217] width 304 height 33
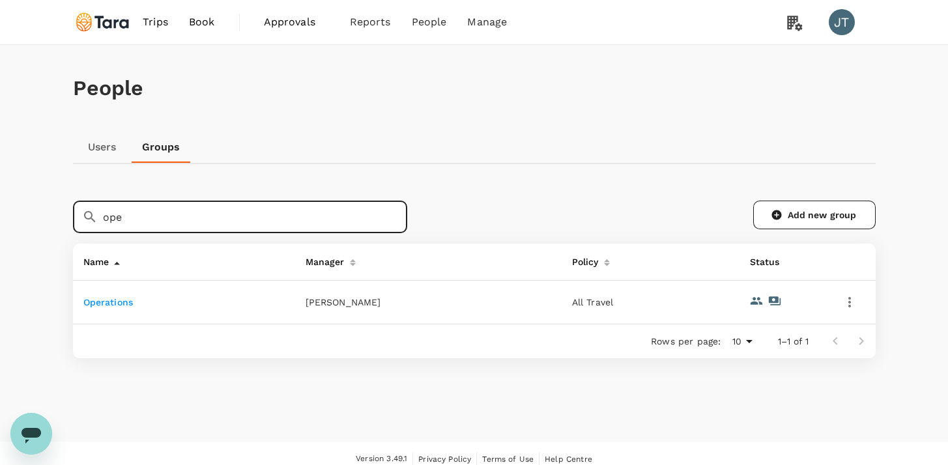
type input "ope"
click at [141, 308] on td "Operations" at bounding box center [184, 303] width 222 height 44
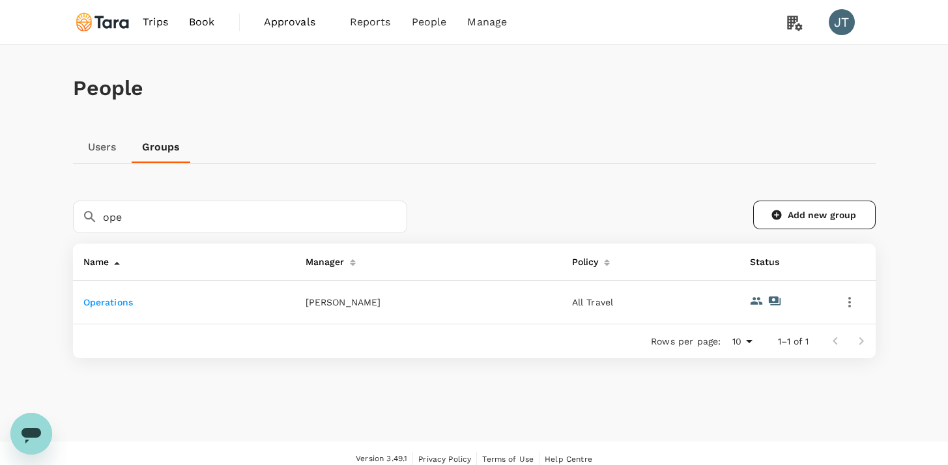
click at [125, 302] on link "Operations" at bounding box center [108, 302] width 50 height 10
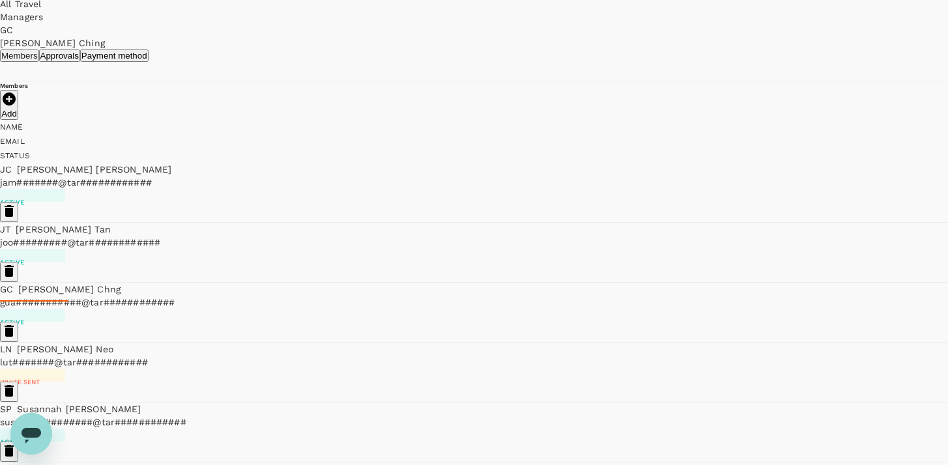
scroll to position [165, 0]
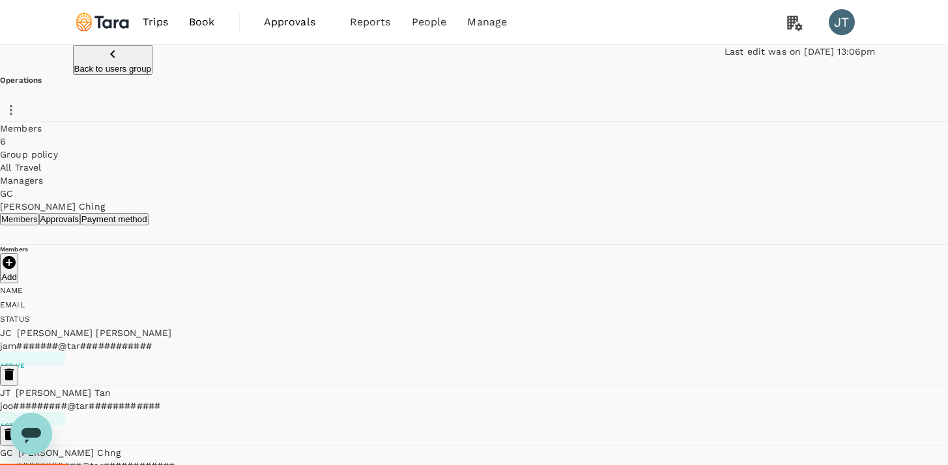
click at [152, 74] on p "Back to users group" at bounding box center [113, 69] width 78 height 10
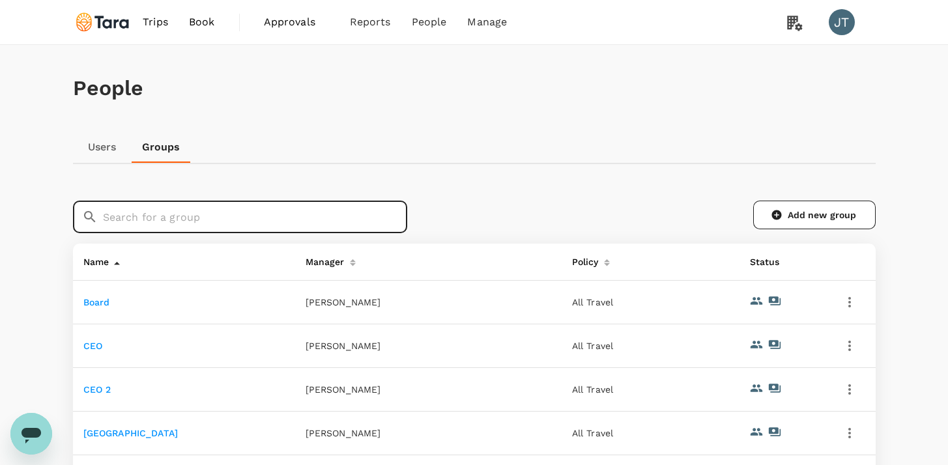
click at [164, 221] on input "text" at bounding box center [255, 217] width 304 height 33
click at [93, 153] on link "Users" at bounding box center [102, 147] width 59 height 31
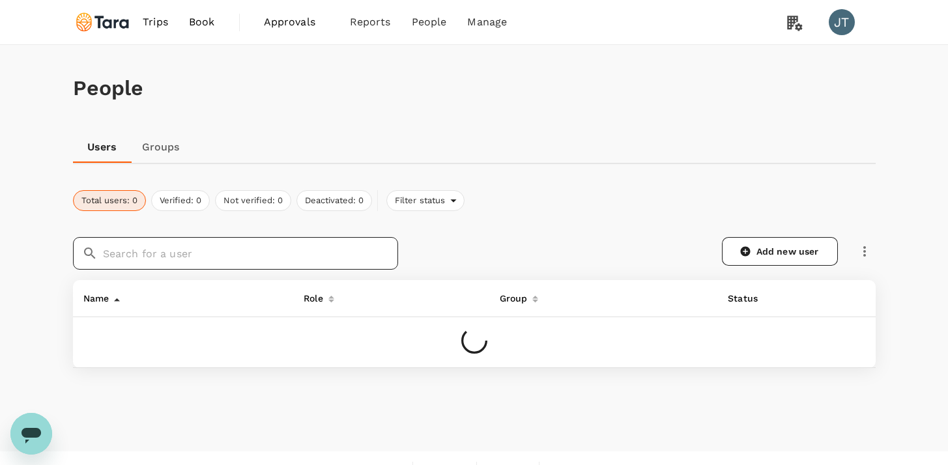
click at [136, 250] on input "text" at bounding box center [250, 253] width 295 height 33
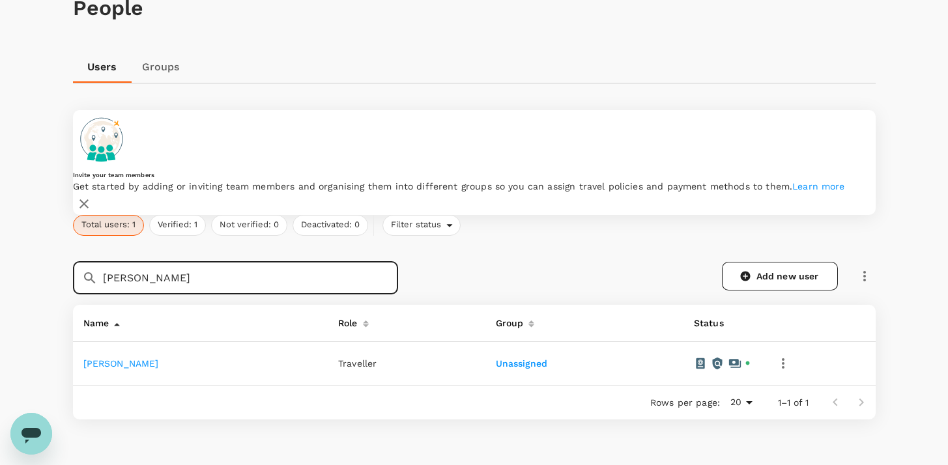
scroll to position [87, 0]
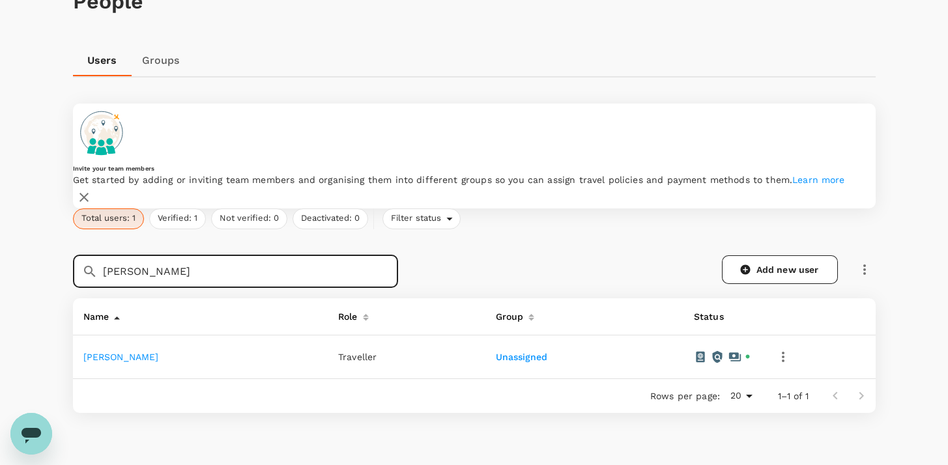
type input "[PERSON_NAME]"
click at [776, 349] on icon "button" at bounding box center [784, 357] width 16 height 16
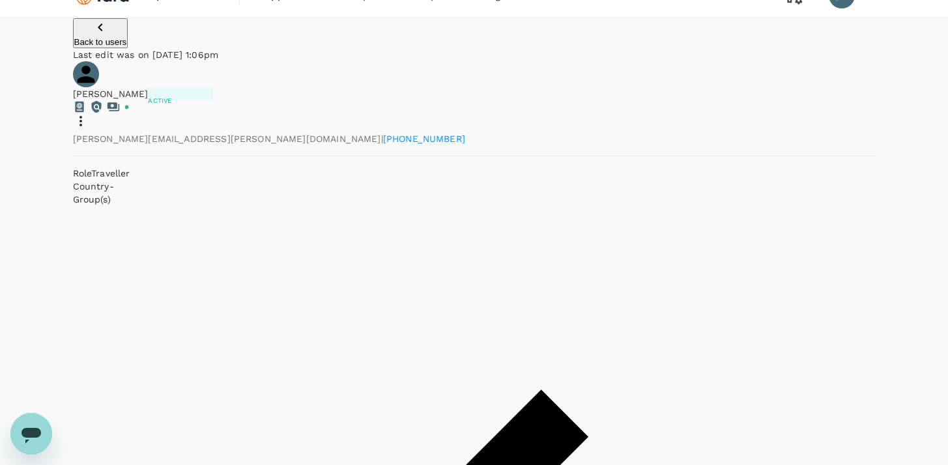
scroll to position [66, 0]
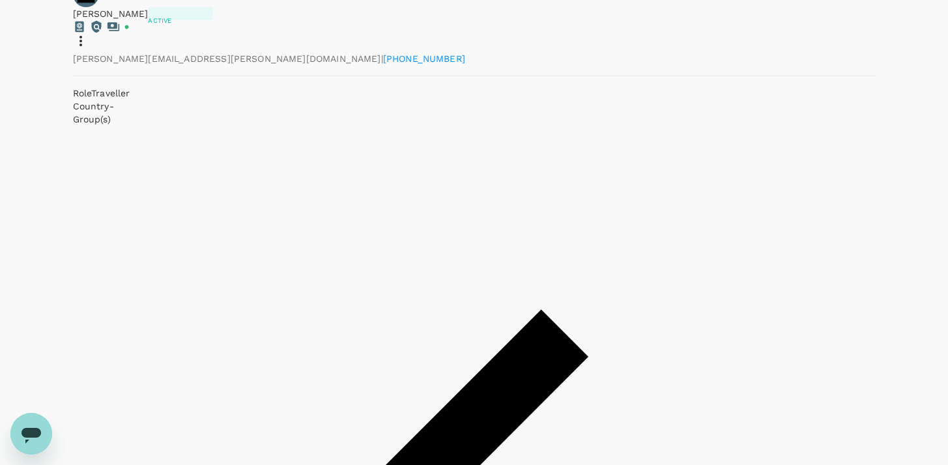
scroll to position [108, 0]
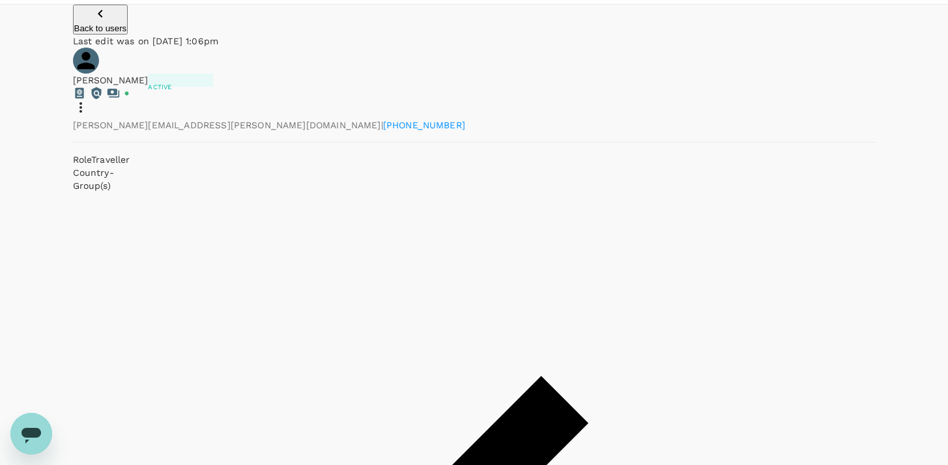
scroll to position [0, 0]
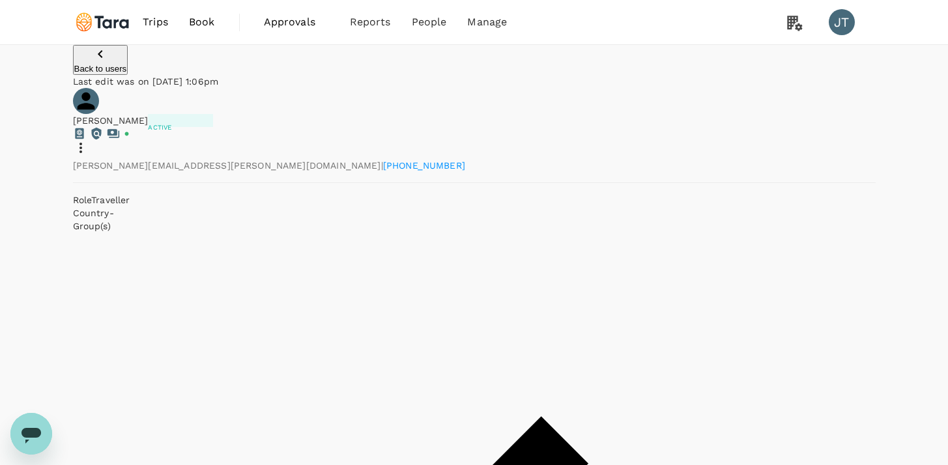
click at [721, 118] on div "[PERSON_NAME] Active [PERSON_NAME][EMAIL_ADDRESS][PERSON_NAME][DOMAIN_NAME] | […" at bounding box center [474, 160] width 803 height 145
click at [89, 140] on icon at bounding box center [81, 148] width 16 height 16
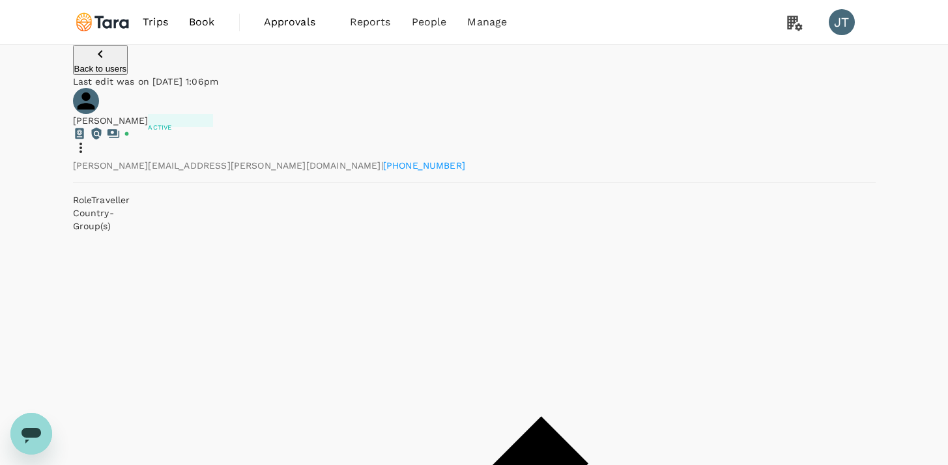
click at [127, 74] on p "Back to users" at bounding box center [100, 69] width 53 height 10
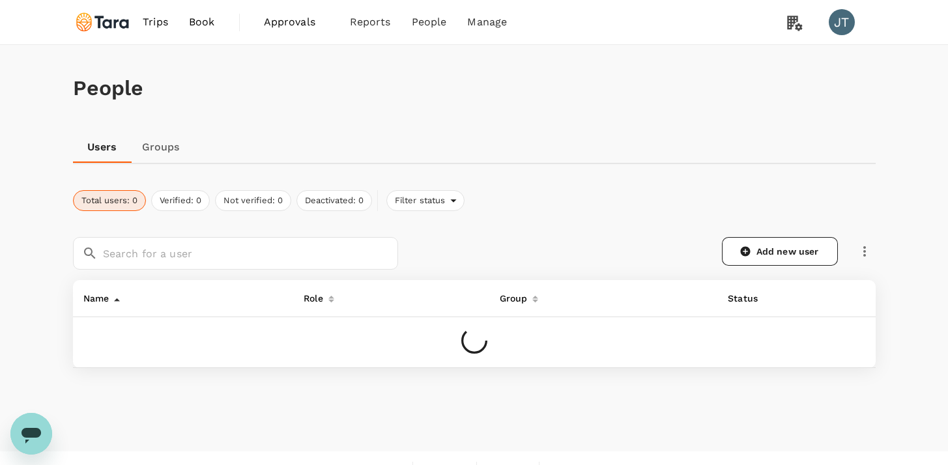
click at [192, 132] on div "Users Groups" at bounding box center [474, 147] width 803 height 31
click at [156, 151] on link "Groups" at bounding box center [161, 147] width 59 height 31
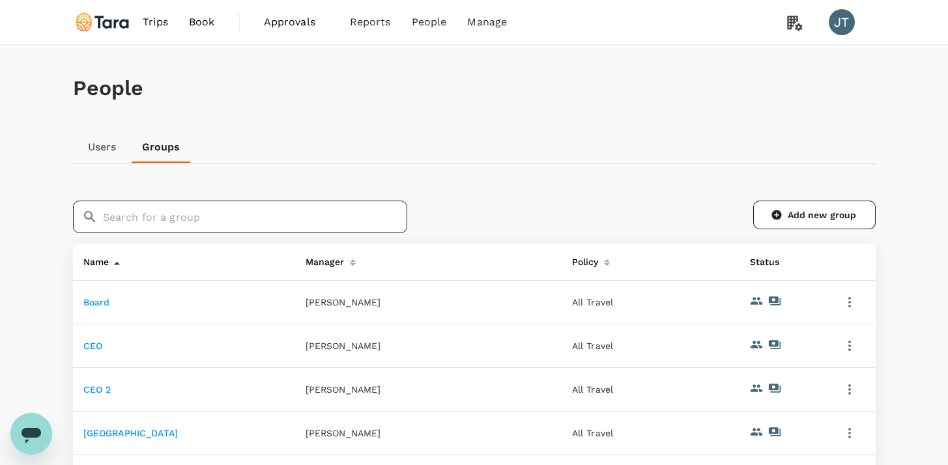
click at [224, 225] on input "text" at bounding box center [255, 217] width 304 height 33
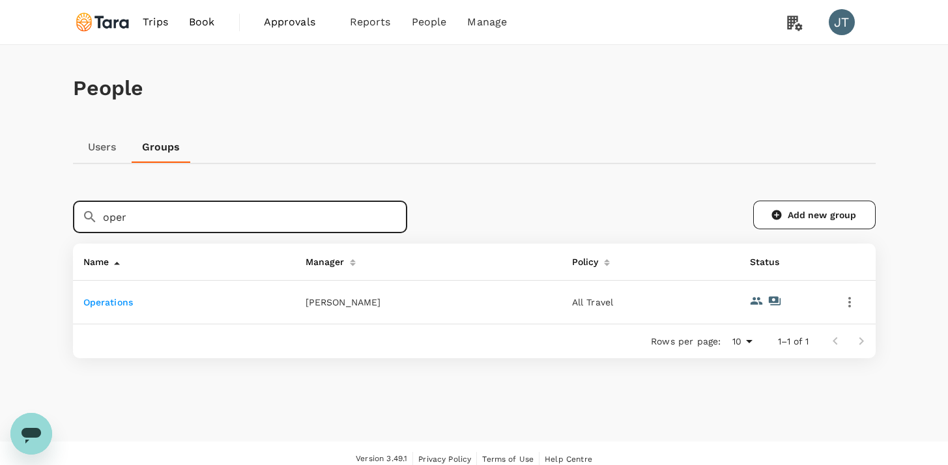
type input "oper"
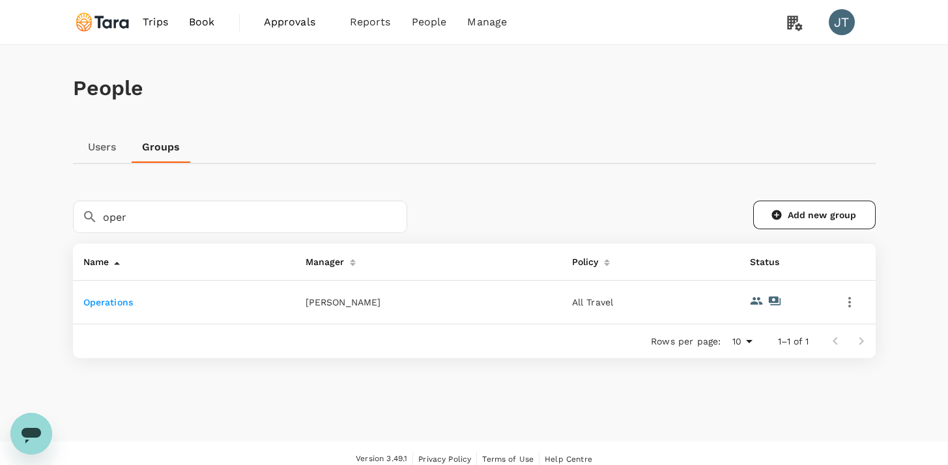
click at [123, 303] on link "Operations" at bounding box center [108, 302] width 50 height 10
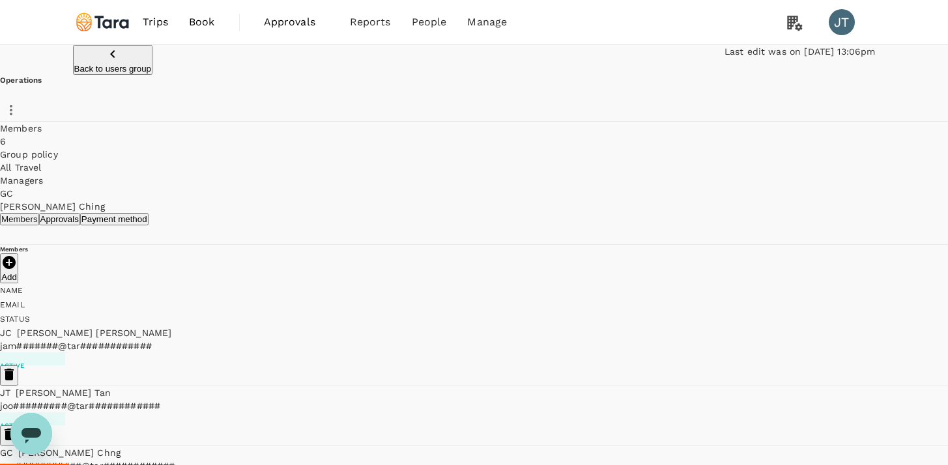
click at [152, 72] on p "Back to users group" at bounding box center [113, 69] width 78 height 10
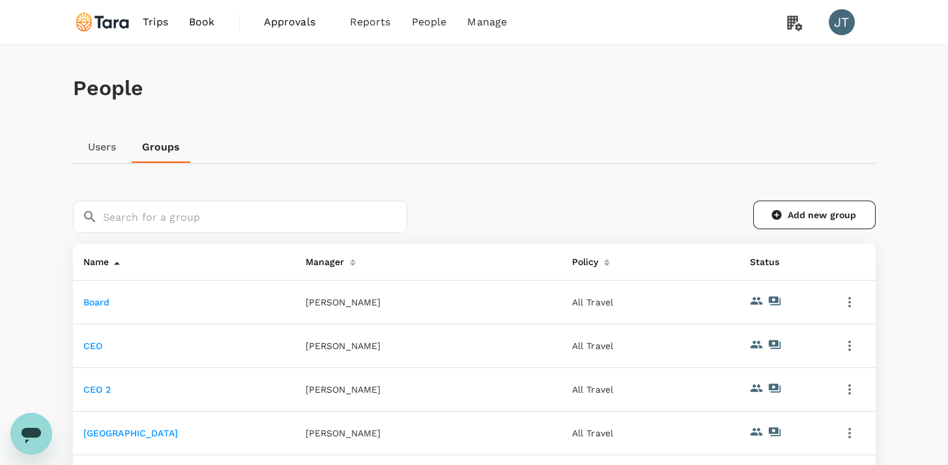
click at [108, 154] on link "Users" at bounding box center [102, 147] width 59 height 31
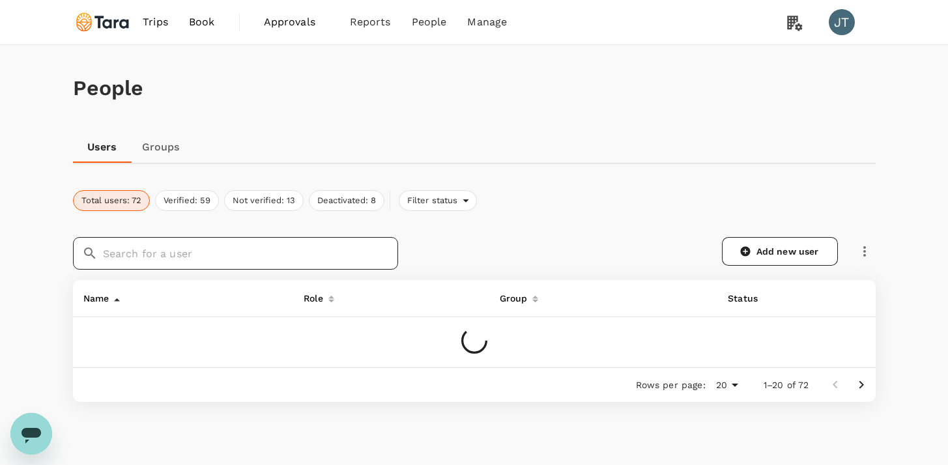
click at [131, 254] on input "text" at bounding box center [250, 253] width 295 height 33
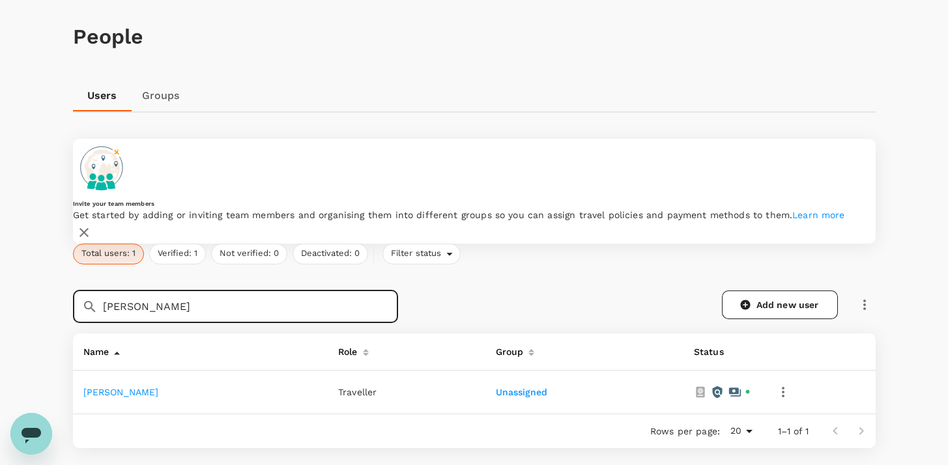
scroll to position [55, 0]
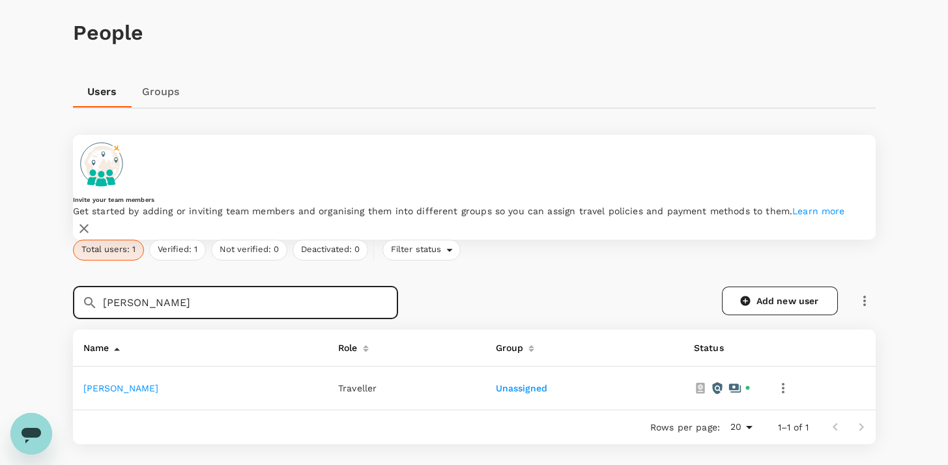
type input "[PERSON_NAME]"
click at [776, 381] on icon "button" at bounding box center [784, 389] width 16 height 16
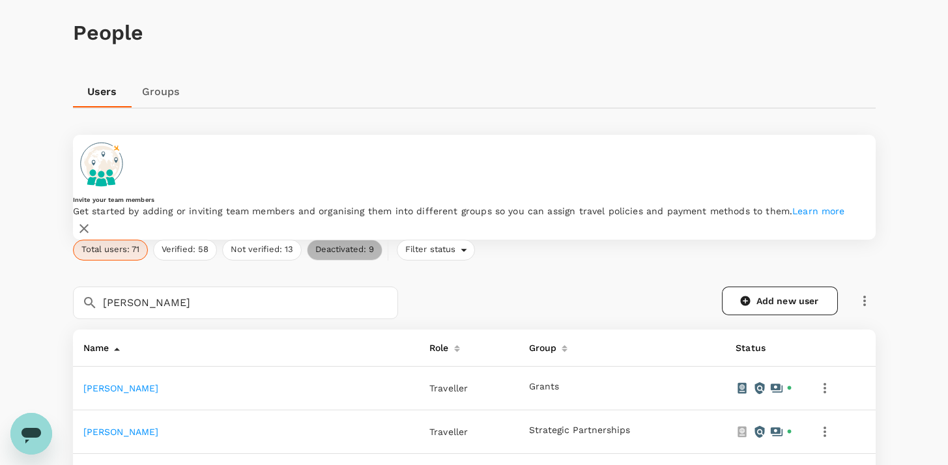
click at [349, 240] on button "Deactivated: 9" at bounding box center [345, 250] width 76 height 21
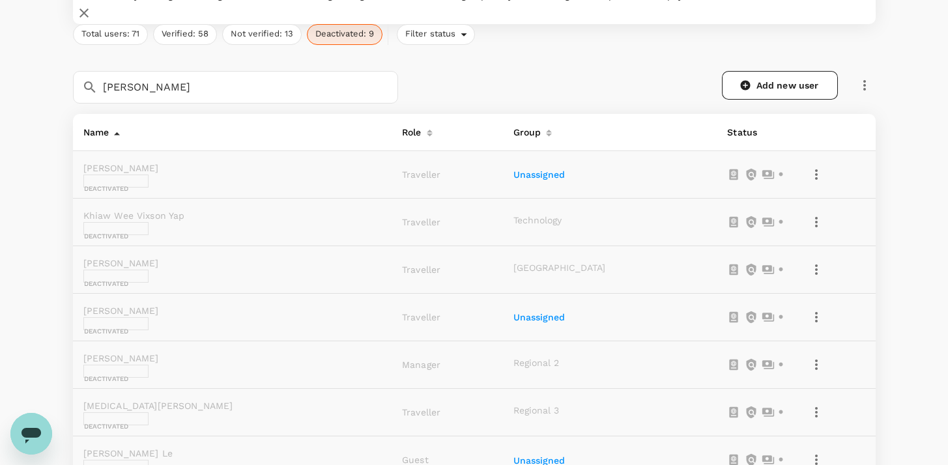
scroll to position [274, 0]
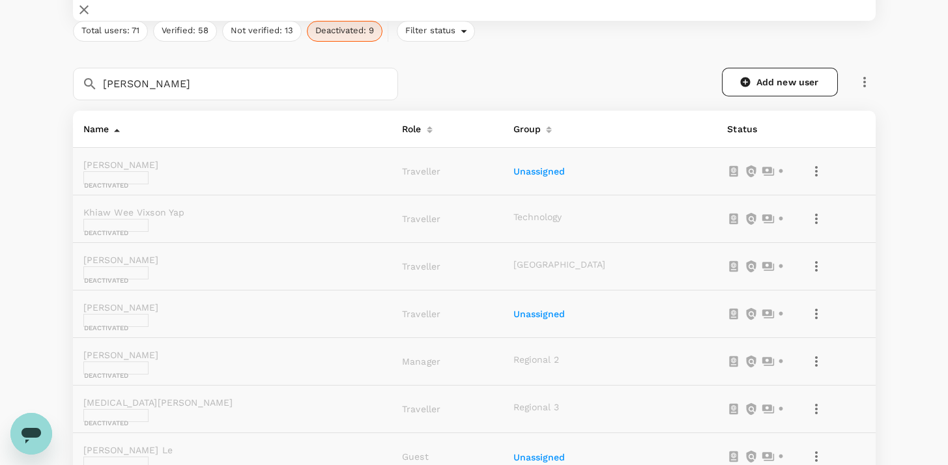
click at [766, 167] on icon at bounding box center [769, 171] width 12 height 8
click at [818, 164] on icon "button" at bounding box center [817, 172] width 16 height 16
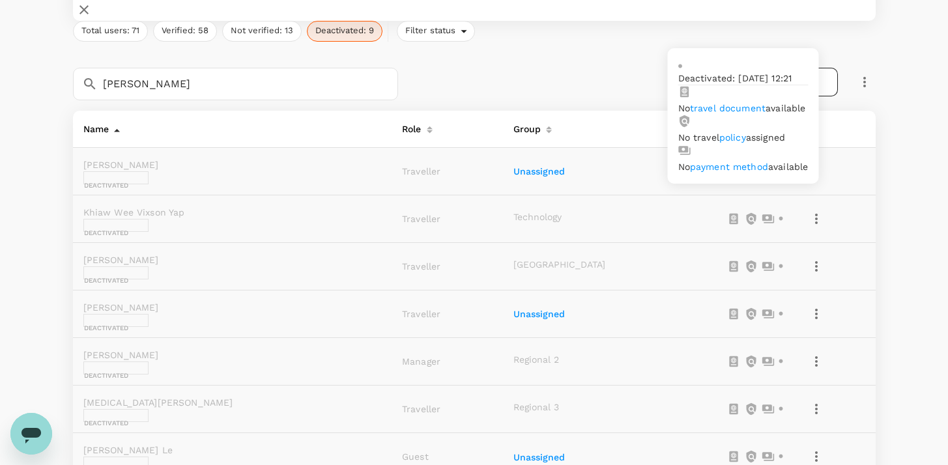
click at [767, 213] on icon at bounding box center [768, 219] width 13 height 13
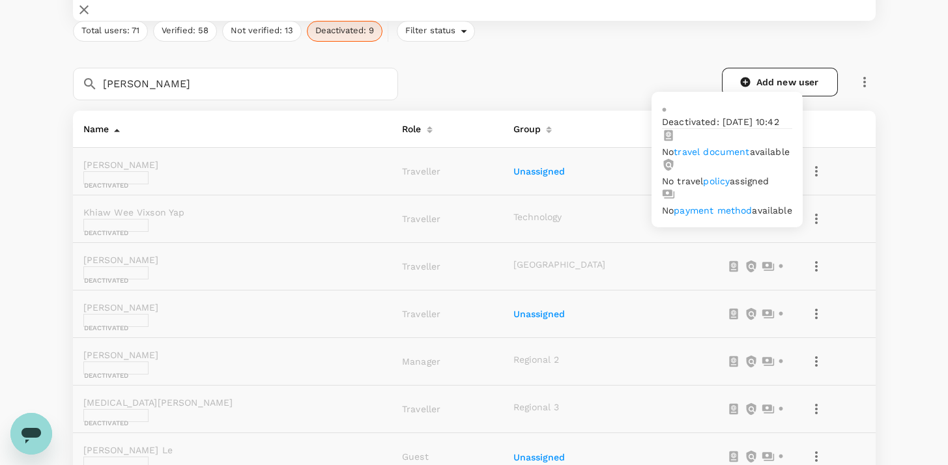
click at [764, 262] on icon at bounding box center [769, 266] width 12 height 8
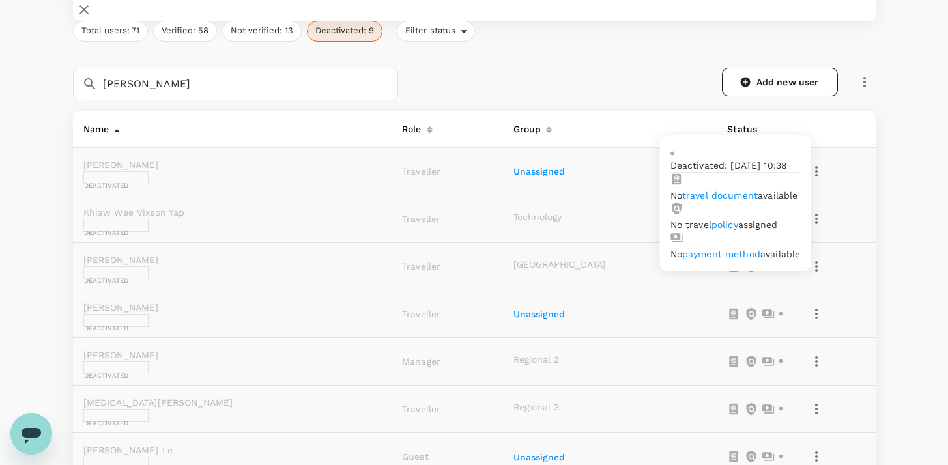
click at [767, 310] on icon at bounding box center [769, 314] width 12 height 8
